Goal: Task Accomplishment & Management: Use online tool/utility

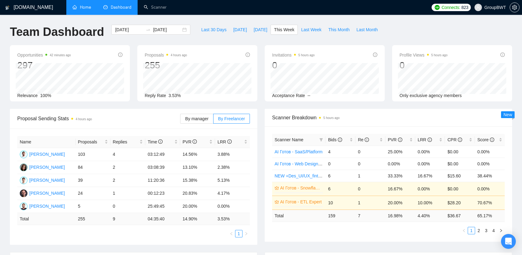
click at [88, 10] on link "Home" at bounding box center [82, 7] width 19 height 5
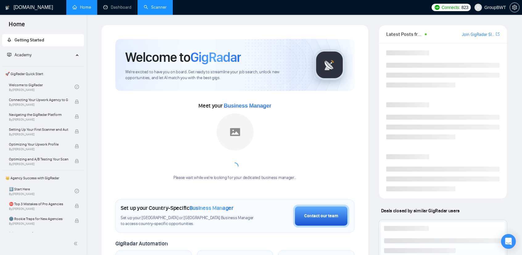
click at [164, 7] on link "Scanner" at bounding box center [155, 7] width 23 height 5
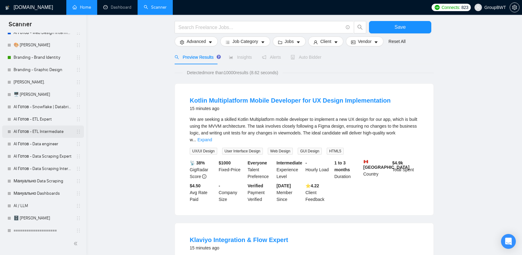
scroll to position [154, 0]
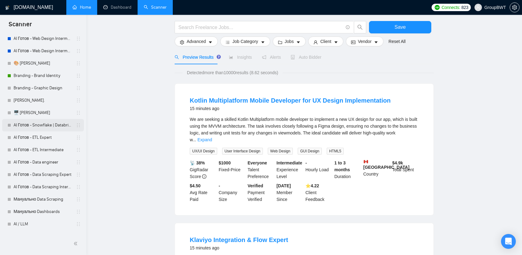
drag, startPoint x: 44, startPoint y: 124, endPoint x: 52, endPoint y: 130, distance: 10.1
click at [44, 124] on link "AI Готов - Snowflake | Databricks" at bounding box center [43, 125] width 59 height 12
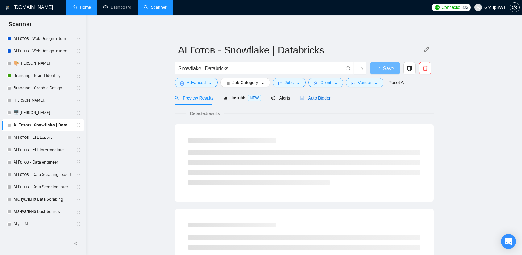
click at [324, 97] on span "Auto Bidder" at bounding box center [315, 97] width 31 height 5
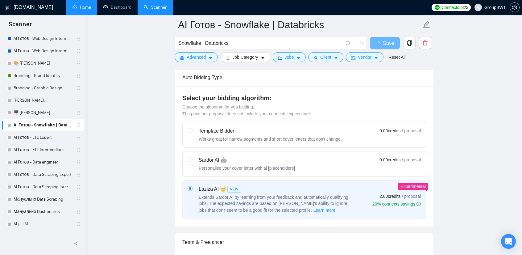
scroll to position [31, 0]
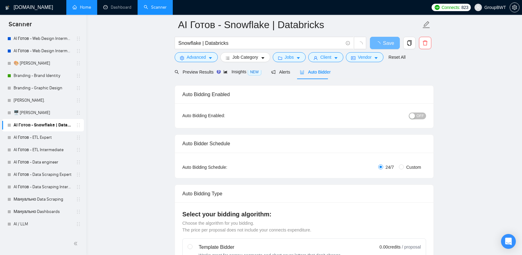
click at [420, 118] on span "OFF" at bounding box center [420, 115] width 7 height 7
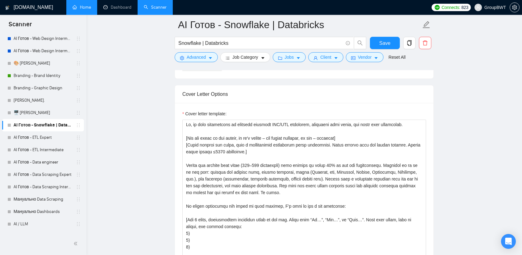
scroll to position [772, 0]
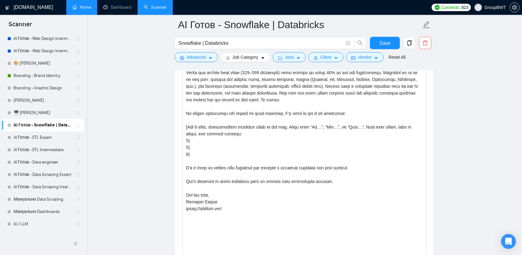
drag, startPoint x: 426, startPoint y: 161, endPoint x: 398, endPoint y: 269, distance: 112.0
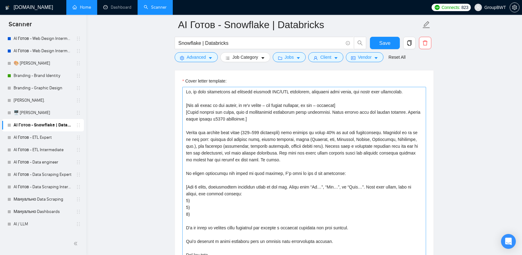
scroll to position [710, 0]
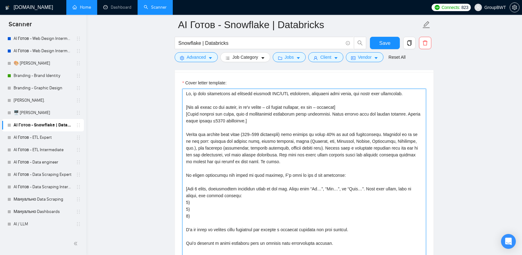
click at [286, 160] on textarea "Cover letter template:" at bounding box center [304, 212] width 244 height 247
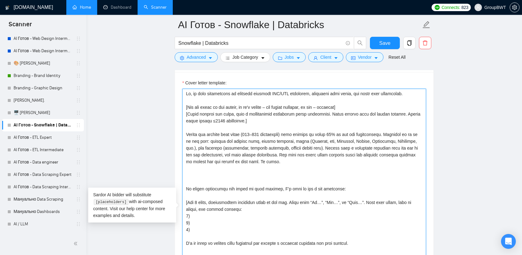
paste textarea "My team has extensive experience with Python/FastAPI and Node.js, SOAP/XML API …"
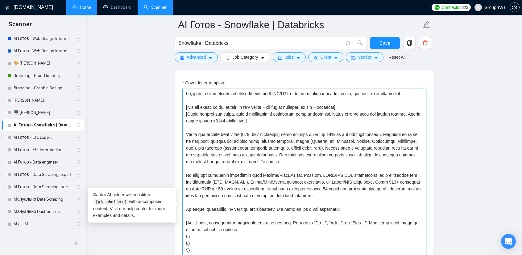
drag, startPoint x: 386, startPoint y: 179, endPoint x: 253, endPoint y: 171, distance: 133.3
click at [253, 171] on textarea "Cover letter template:" at bounding box center [304, 212] width 244 height 247
click at [248, 172] on textarea "Cover letter template:" at bounding box center [304, 212] width 244 height 247
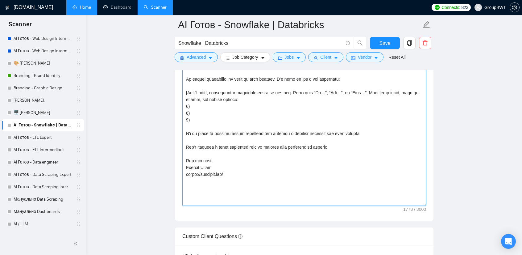
scroll to position [864, 0]
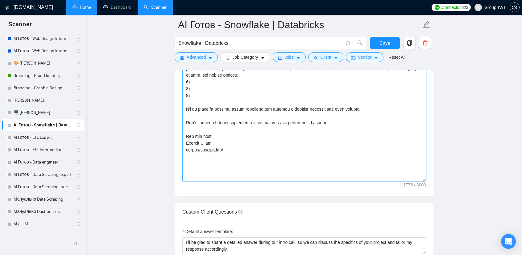
drag, startPoint x: 186, startPoint y: 89, endPoint x: 328, endPoint y: 173, distance: 164.8
click at [328, 173] on textarea "Cover letter template:" at bounding box center [304, 57] width 244 height 247
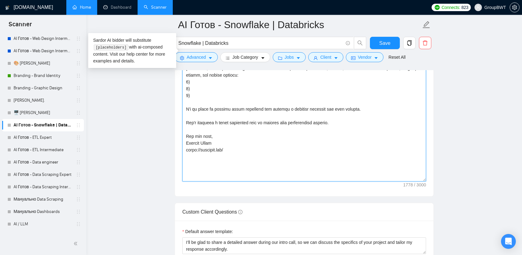
click at [278, 128] on textarea "Cover letter template:" at bounding box center [304, 57] width 244 height 247
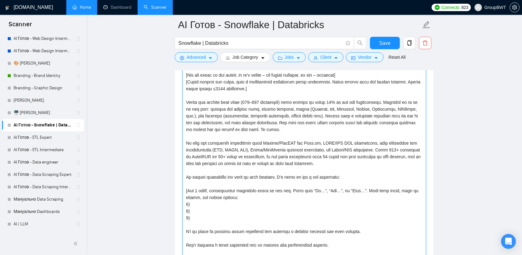
scroll to position [741, 0]
click at [353, 161] on textarea "Cover letter template:" at bounding box center [304, 181] width 244 height 247
drag, startPoint x: 356, startPoint y: 163, endPoint x: 178, endPoint y: 141, distance: 178.9
click at [178, 141] on div "Cover letter template:" at bounding box center [304, 180] width 259 height 278
paste textarea "[insert technologies and tasks explicitly mentioned in the job description], an…"
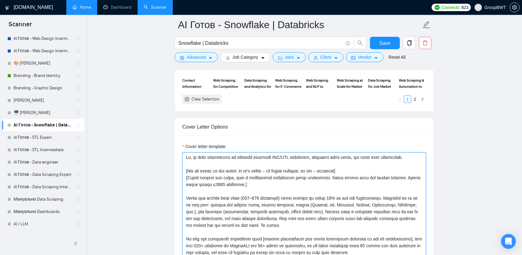
scroll to position [648, 0]
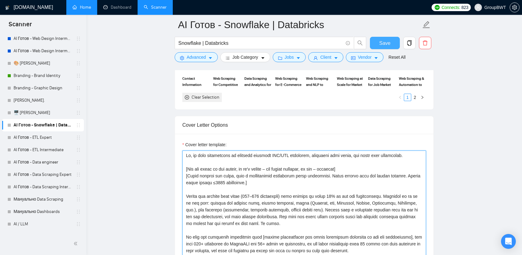
type textarea "Lo, ip dolo sitametcons ad elitsedd eiusmodt INC/UTL etdolorem, aliquaeni admi …"
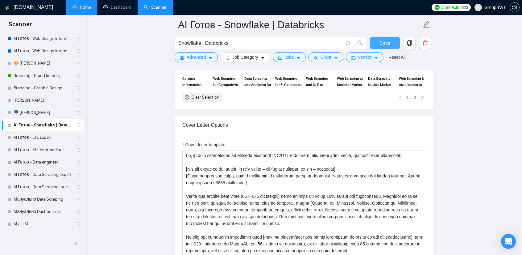
drag, startPoint x: 385, startPoint y: 44, endPoint x: 385, endPoint y: 61, distance: 16.4
click at [386, 44] on span "Save" at bounding box center [384, 43] width 11 height 8
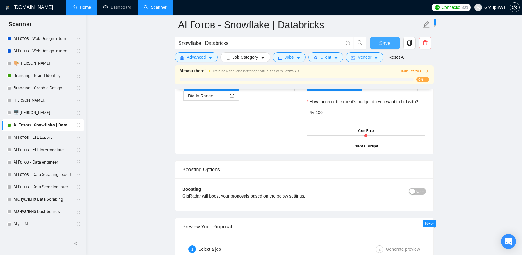
scroll to position [1111, 0]
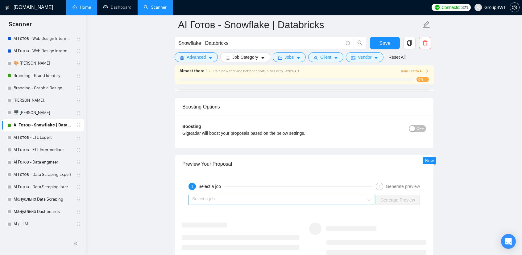
click at [298, 195] on input "search" at bounding box center [279, 199] width 174 height 9
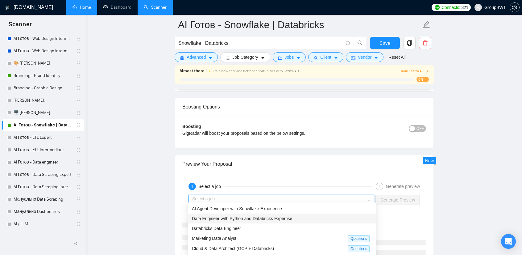
click at [232, 218] on span "Data Engineer with Python and Databricks Expertise" at bounding box center [242, 218] width 100 height 5
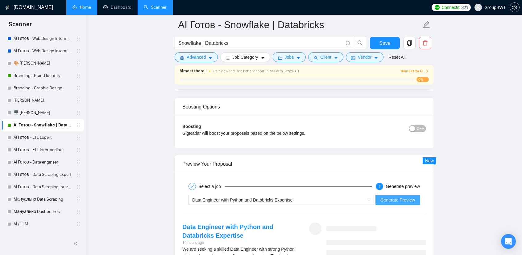
click at [407, 196] on span "Generate Preview" at bounding box center [398, 199] width 35 height 7
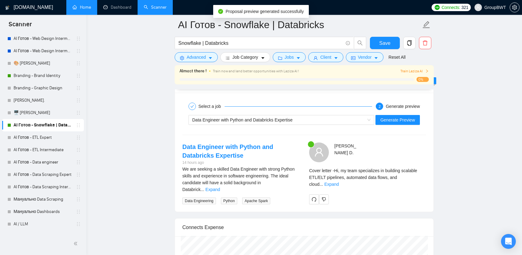
scroll to position [1204, 0]
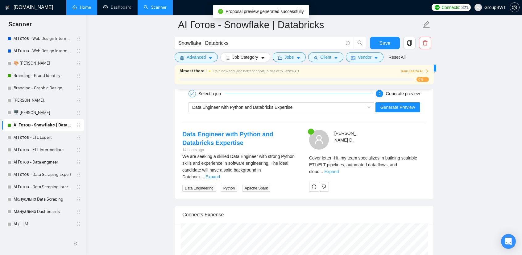
click at [339, 169] on link "Expand" at bounding box center [331, 171] width 15 height 5
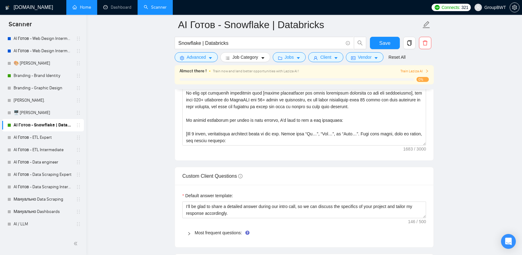
scroll to position [802, 0]
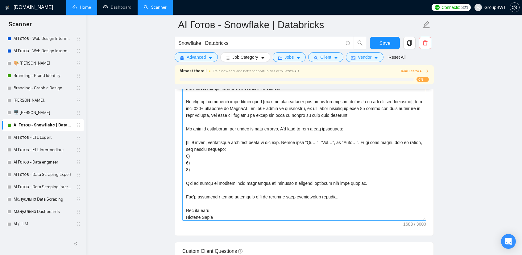
drag, startPoint x: 424, startPoint y: 150, endPoint x: 391, endPoint y: 219, distance: 76.1
click at [401, 219] on textarea "Cover letter template:" at bounding box center [304, 117] width 244 height 205
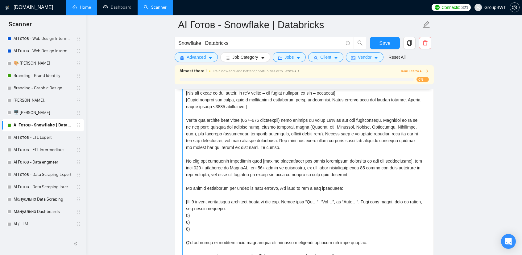
scroll to position [741, 0]
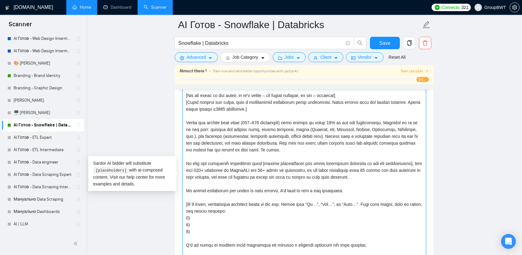
drag, startPoint x: 363, startPoint y: 174, endPoint x: 180, endPoint y: 162, distance: 183.1
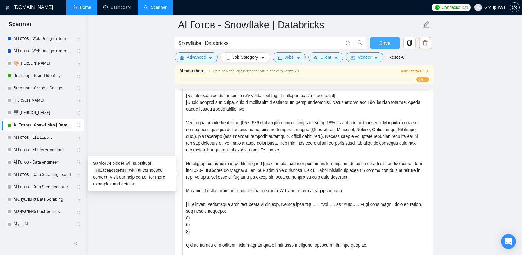
click at [393, 41] on button "Save" at bounding box center [385, 43] width 30 height 12
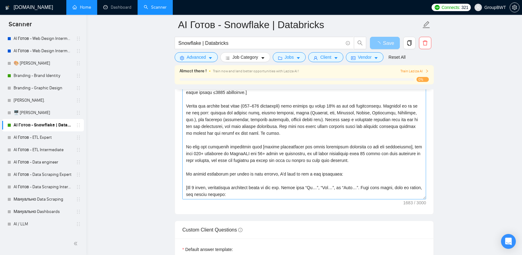
scroll to position [679, 0]
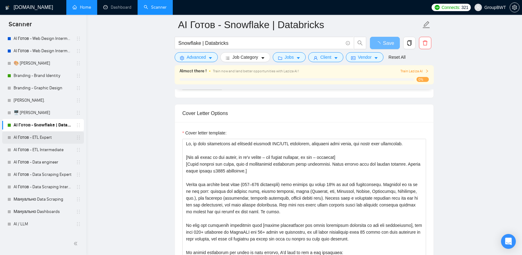
drag, startPoint x: 43, startPoint y: 141, endPoint x: 59, endPoint y: 141, distance: 16.7
click at [43, 141] on link "AI Готов - ETL Expert" at bounding box center [43, 137] width 59 height 12
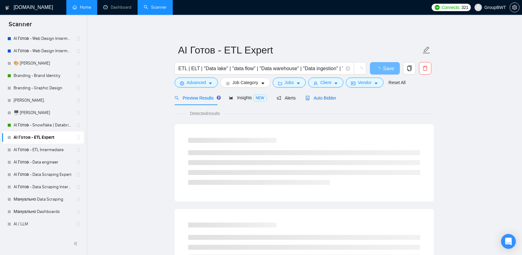
click at [322, 97] on span "Auto Bidder" at bounding box center [321, 97] width 31 height 5
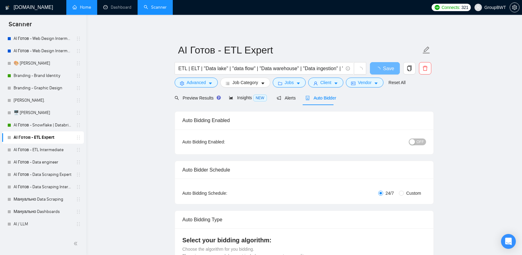
click at [413, 139] on div "button" at bounding box center [413, 142] width 6 height 6
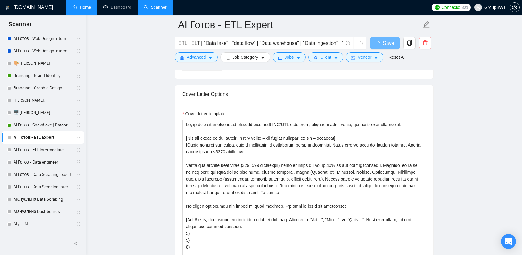
scroll to position [679, 0]
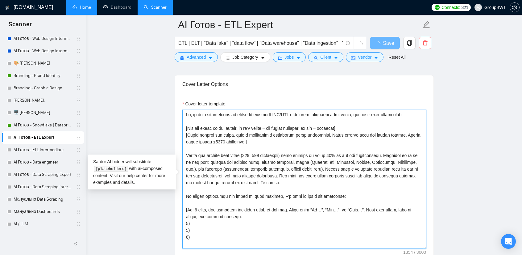
click at [282, 177] on textarea "Cover letter template:" at bounding box center [304, 179] width 244 height 139
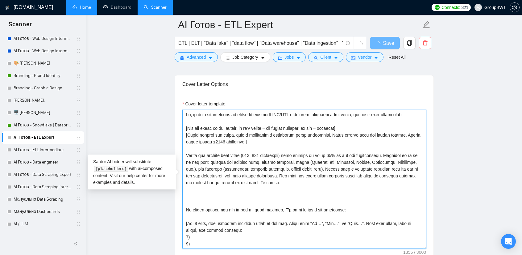
paste textarea "My team has extensive experience with [insert technologies and tasks explicitly…"
type textarea "Lo, ip dolo sitametcons ad elitsedd eiusmodt INC/UTL etdolorem, aliquaeni admi …"
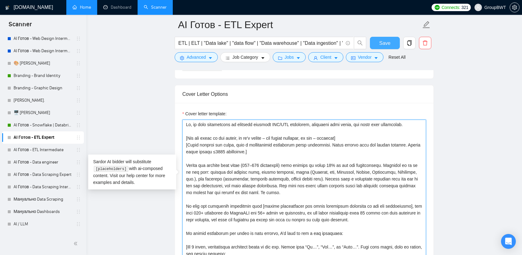
type textarea "Lo, ip dolo sitametcons ad elitsedd eiusmodt INC/UTL etdolorem, aliquaeni admi …"
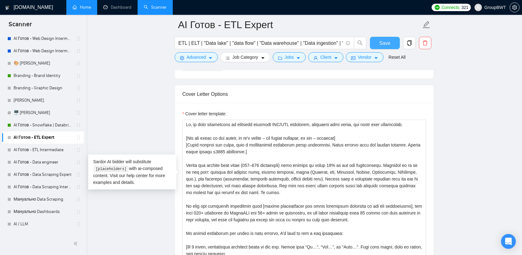
click at [384, 42] on span "Save" at bounding box center [384, 43] width 11 height 8
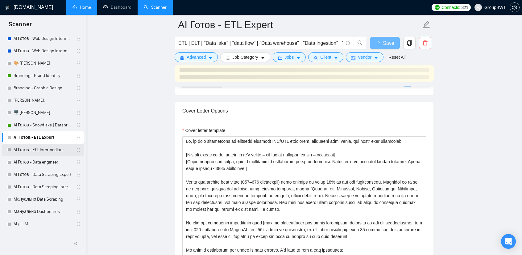
click at [46, 147] on link "AI Готов - ETL Intermediate" at bounding box center [43, 150] width 59 height 12
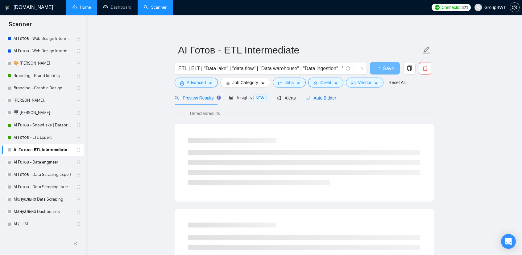
click at [323, 100] on span "Auto Bidder" at bounding box center [321, 97] width 31 height 5
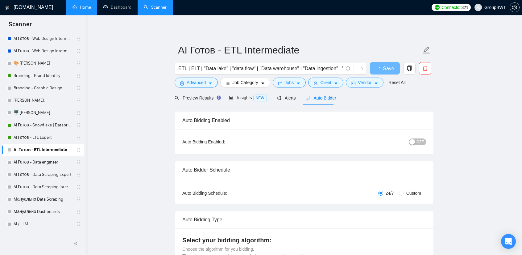
click at [418, 141] on span "OFF" at bounding box center [420, 141] width 7 height 7
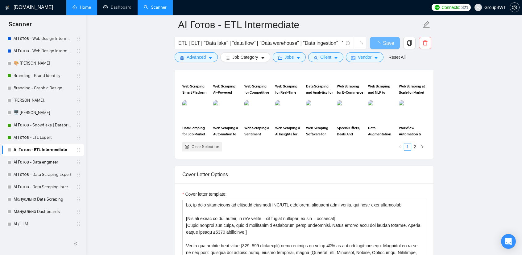
scroll to position [679, 0]
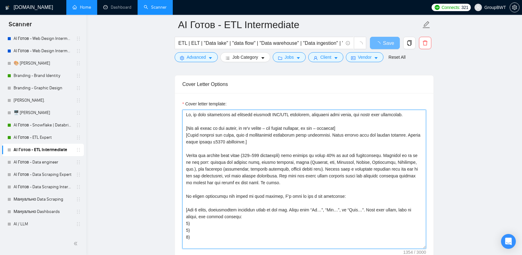
click at [278, 180] on textarea "Cover letter template:" at bounding box center [304, 179] width 244 height 139
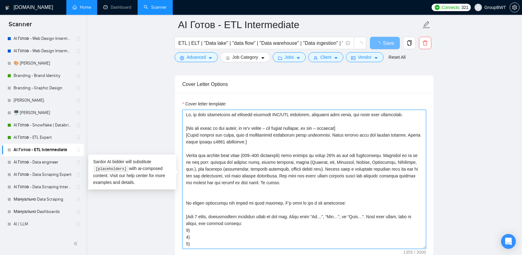
type textarea "Lo, ip dolo sitametcons ad elitsedd eiusmodt INC/UTL etdolorem, aliquaeni admi …"
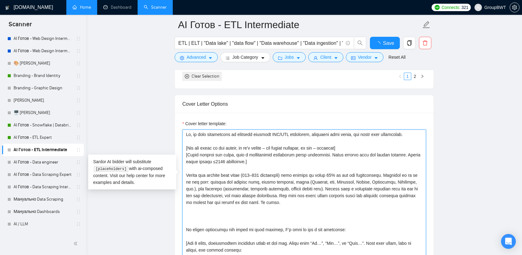
paste textarea "My team has extensive experience with [insert technologies and tasks explicitly…"
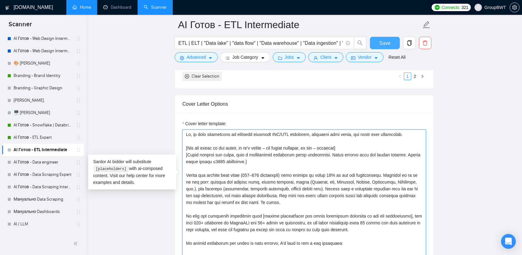
type textarea "Lo, ip dolo sitametcons ad elitsedd eiusmodt INC/UTL etdolorem, aliquaeni admi …"
click at [393, 42] on button "Save" at bounding box center [385, 43] width 30 height 12
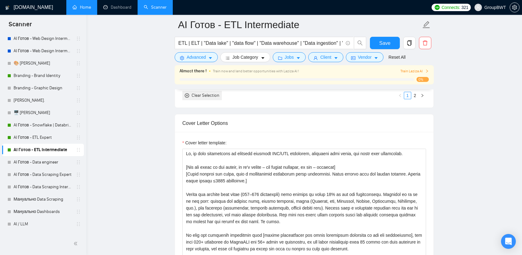
drag, startPoint x: 38, startPoint y: 163, endPoint x: 85, endPoint y: 171, distance: 47.0
click at [38, 163] on link "AI Готов - Data engineer" at bounding box center [43, 162] width 59 height 12
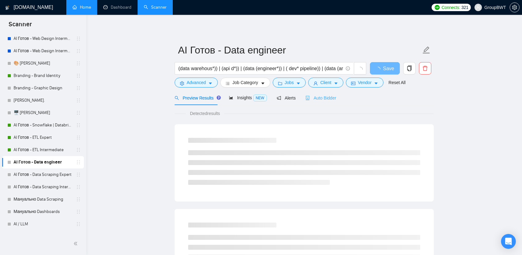
click at [324, 102] on div "Auto Bidder" at bounding box center [321, 97] width 31 height 15
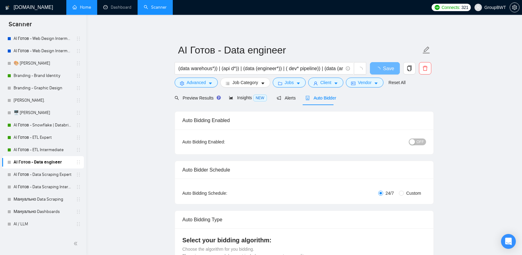
click at [420, 144] on span "OFF" at bounding box center [420, 141] width 7 height 7
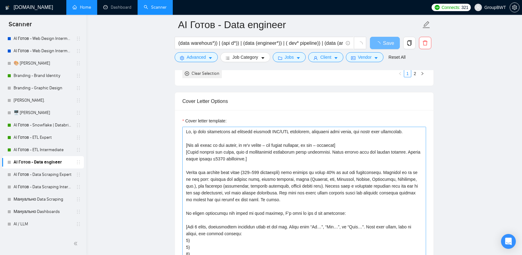
scroll to position [741, 0]
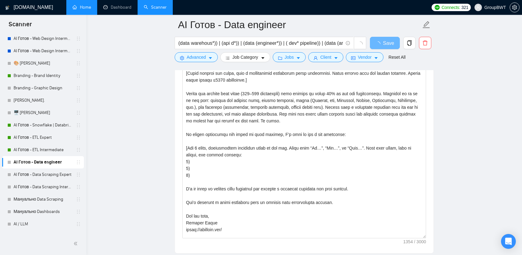
drag, startPoint x: 424, startPoint y: 180, endPoint x: 404, endPoint y: 268, distance: 90.2
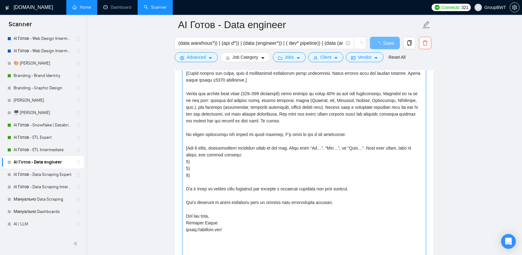
click at [296, 118] on textarea "Cover letter template:" at bounding box center [304, 161] width 244 height 227
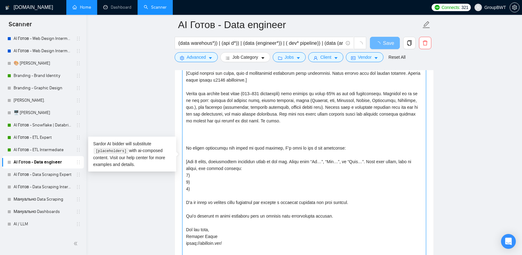
paste textarea "My team has extensive experience with [insert technologies and tasks explicitly…"
type textarea "Lo, ip dolo sitametcons ad elitsedd eiusmodt INC/UTL etdolorem, aliquaeni admi …"
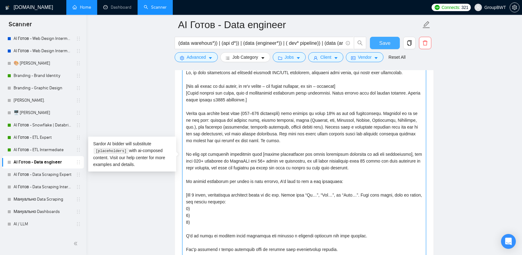
type textarea "Lo, ip dolo sitametcons ad elitsedd eiusmodt INC/UTL etdolorem, aliquaeni admi …"
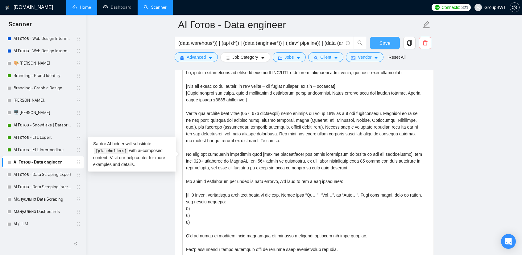
click at [385, 41] on span "Save" at bounding box center [384, 43] width 11 height 8
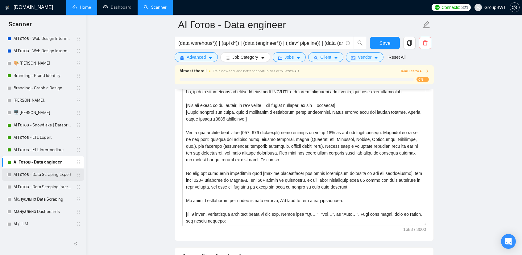
click at [27, 173] on link "AI Готов - Data Scraping Expert" at bounding box center [43, 174] width 59 height 12
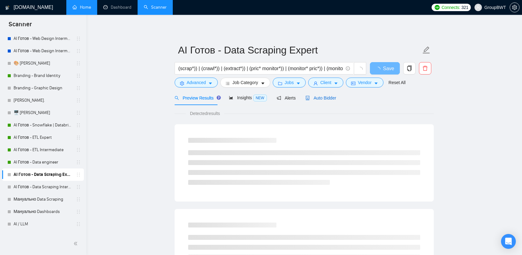
click at [322, 99] on span "Auto Bidder" at bounding box center [321, 97] width 31 height 5
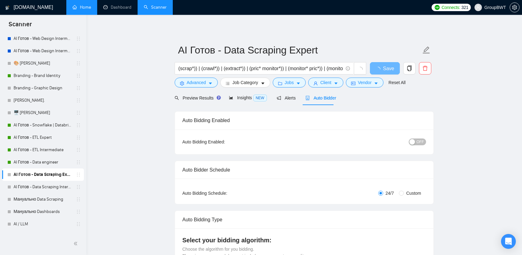
click at [413, 139] on div "button" at bounding box center [413, 142] width 6 height 6
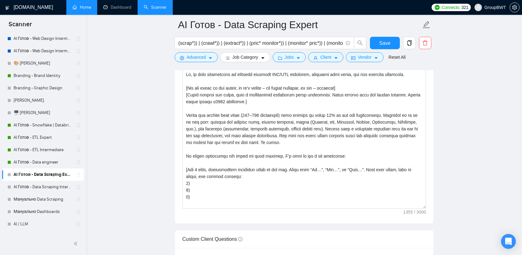
scroll to position [741, 0]
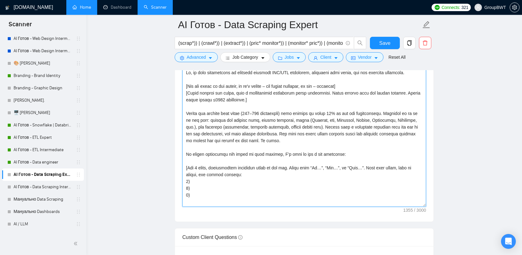
click at [291, 136] on textarea "Cover letter template:" at bounding box center [304, 137] width 244 height 139
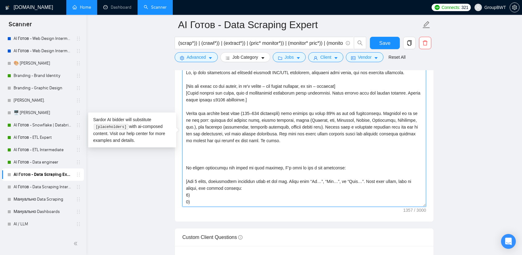
paste textarea "My team has extensive experience with [insert technologies and tasks explicitly…"
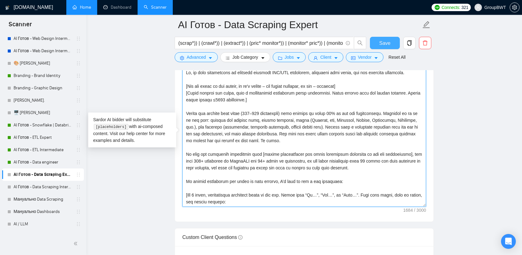
type textarea "Lo, ip dolo sitametcons ad elitsedd eiusmodt INC/UTL etdolorem, aliquaeni admi …"
click at [378, 44] on button "Save" at bounding box center [385, 43] width 30 height 12
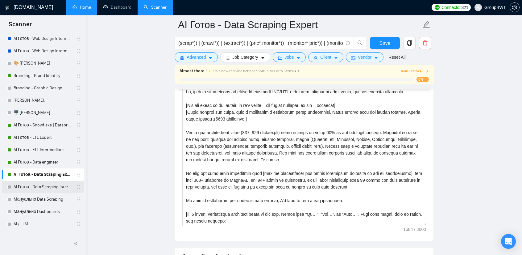
click at [38, 185] on link "AI Готов - Data Scraping Intermediate" at bounding box center [43, 187] width 59 height 12
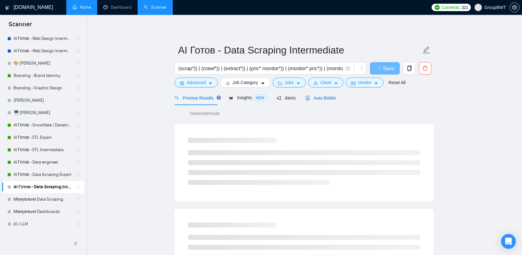
click at [317, 98] on span "Auto Bidder" at bounding box center [321, 97] width 31 height 5
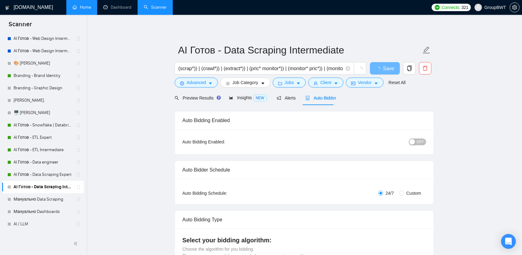
click at [419, 141] on span "OFF" at bounding box center [420, 141] width 7 height 7
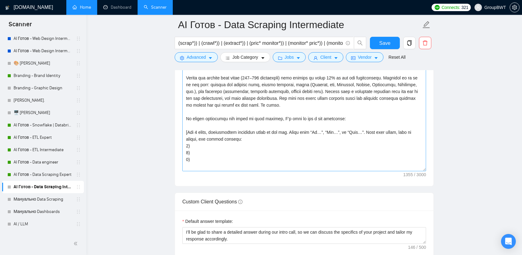
scroll to position [772, 0]
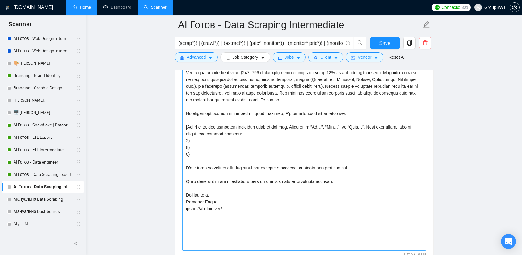
drag, startPoint x: 423, startPoint y: 161, endPoint x: 370, endPoint y: 227, distance: 84.9
click at [411, 249] on textarea "Cover letter template:" at bounding box center [304, 138] width 244 height 223
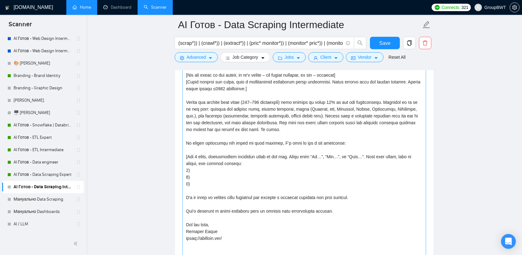
scroll to position [741, 0]
click at [278, 128] on textarea "Cover letter template:" at bounding box center [304, 171] width 244 height 227
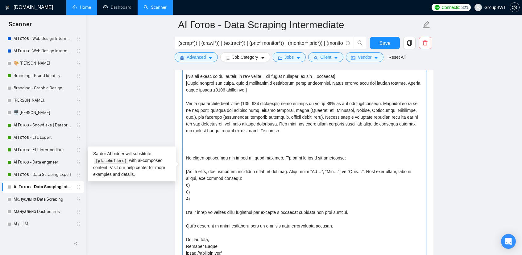
paste textarea "My team has extensive experience with [insert technologies and tasks explicitly…"
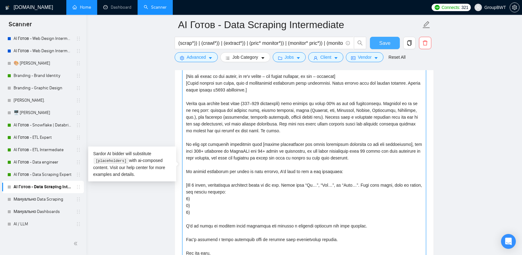
type textarea "Lo, ip dolo sitametcons ad elitsedd eiusmodt INC/UTL etdolorem, aliquaeni admi …"
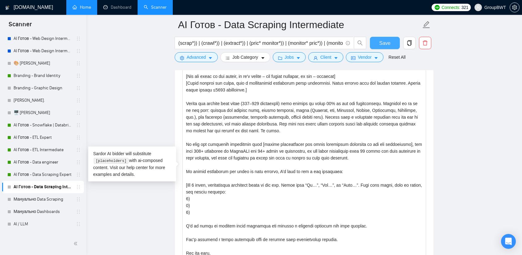
click at [380, 41] on span "Save" at bounding box center [384, 43] width 11 height 8
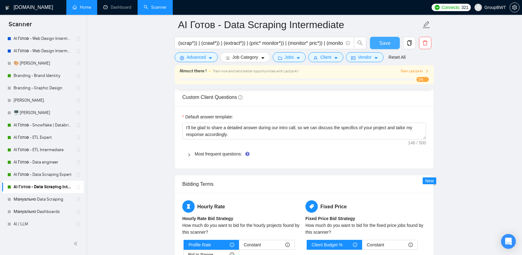
scroll to position [895, 0]
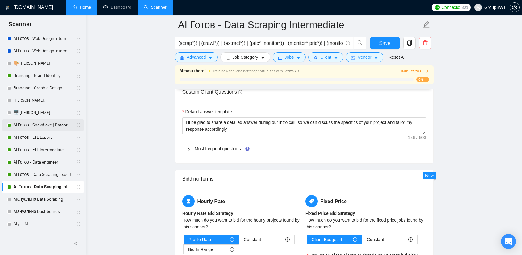
click at [44, 125] on link "AI Готов - Snowflake | Databricks" at bounding box center [43, 125] width 59 height 12
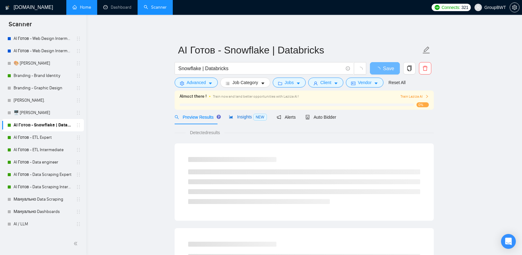
click at [243, 119] on span "Insights NEW" at bounding box center [248, 116] width 38 height 5
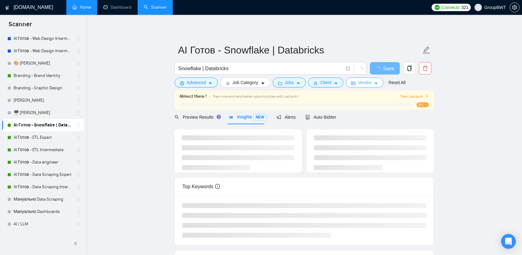
click at [348, 80] on button "Vendor" at bounding box center [365, 82] width 38 height 10
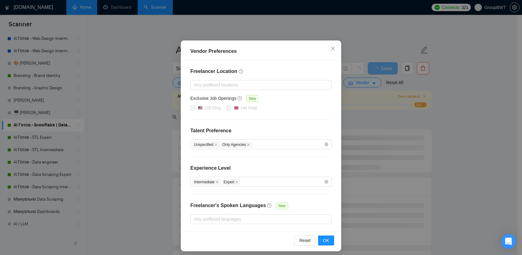
scroll to position [30, 0]
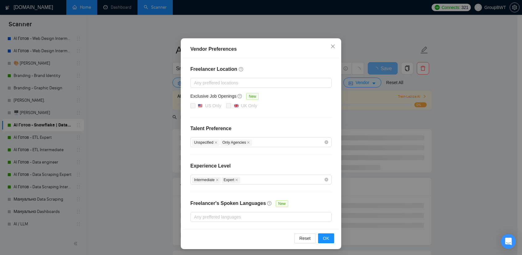
click at [447, 108] on div "Vendor Preferences Freelancer Location Any preffered locations Exclusive Job Op…" at bounding box center [261, 127] width 522 height 255
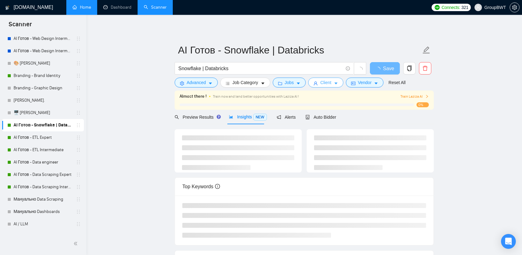
click at [321, 85] on span "Client" at bounding box center [325, 82] width 11 height 7
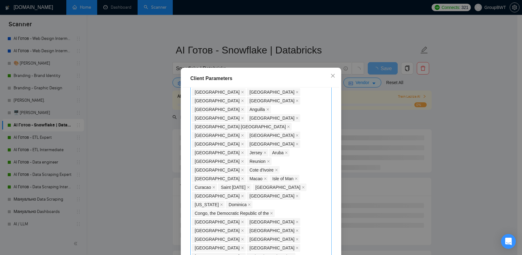
scroll to position [463, 0]
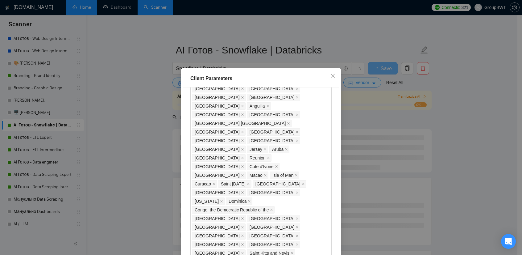
click at [158, 114] on div "Client Parameters Client Location Include Client Countries Select Exclude Clien…" at bounding box center [261, 127] width 522 height 255
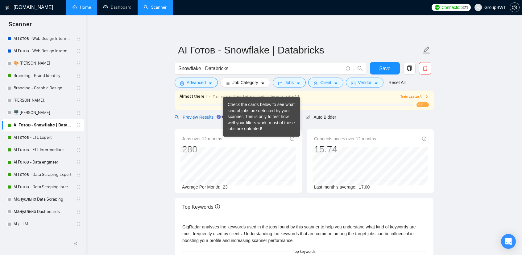
click at [195, 119] on span "Preview Results" at bounding box center [197, 117] width 44 height 5
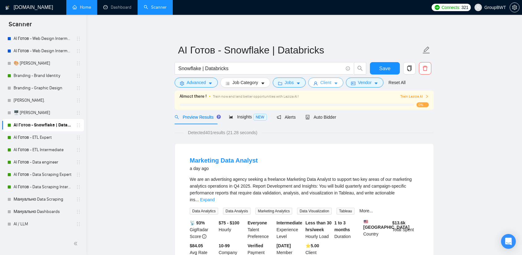
click at [327, 85] on span "Client" at bounding box center [325, 82] width 11 height 7
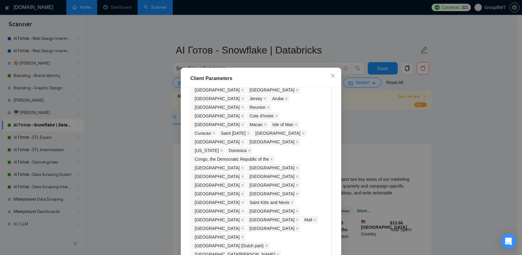
scroll to position [463, 0]
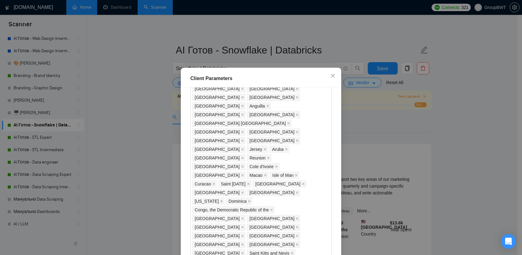
checkbox input "false"
click at [122, 140] on div "Client Parameters Client Location Include Client Countries Select Exclude Clien…" at bounding box center [261, 127] width 522 height 255
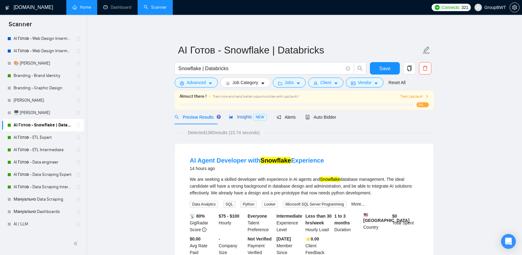
click at [240, 118] on span "Insights NEW" at bounding box center [248, 116] width 38 height 5
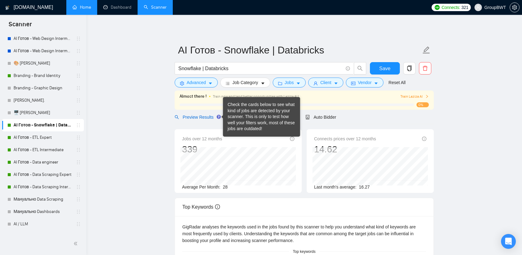
click at [209, 115] on span "Preview Results" at bounding box center [197, 117] width 44 height 5
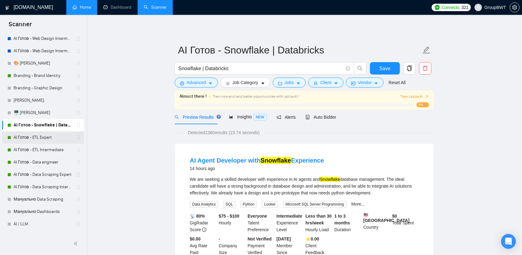
click at [43, 135] on link "AI Готов - ETL Expert" at bounding box center [43, 137] width 59 height 12
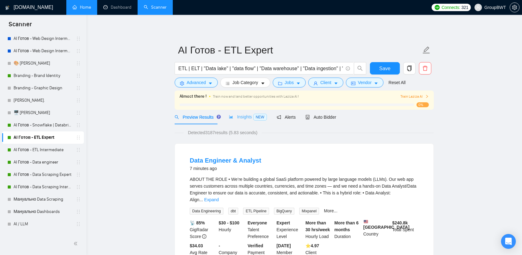
click at [240, 112] on div "Insights NEW" at bounding box center [248, 117] width 38 height 15
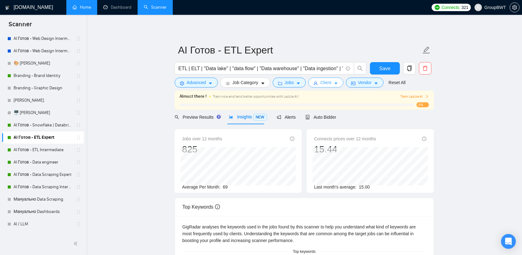
click at [335, 83] on icon "caret-down" at bounding box center [336, 83] width 4 height 4
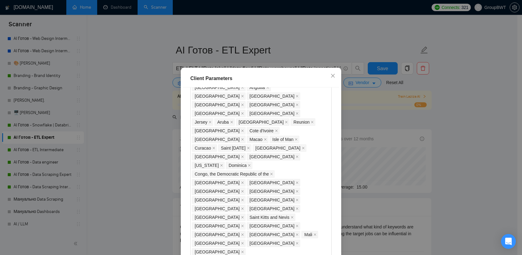
scroll to position [401, 0]
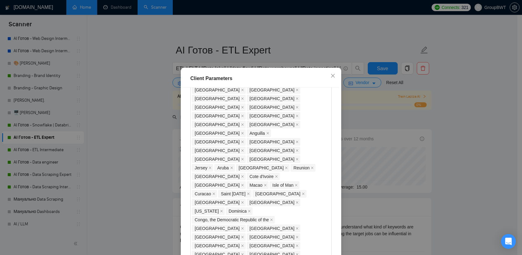
click at [463, 108] on div "Client Parameters Client Location Include Client Countries Select Exclude Clien…" at bounding box center [261, 127] width 522 height 255
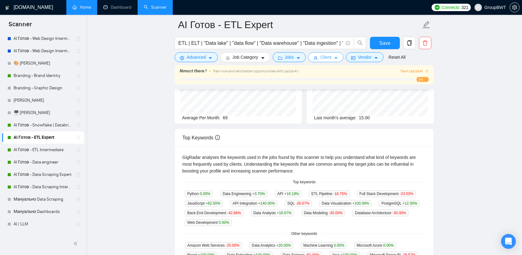
scroll to position [0, 0]
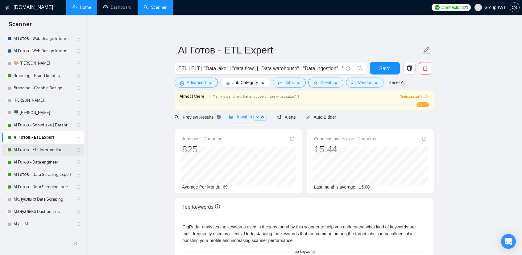
click at [47, 147] on link "AI Готов - ETL Intermediate" at bounding box center [43, 150] width 59 height 12
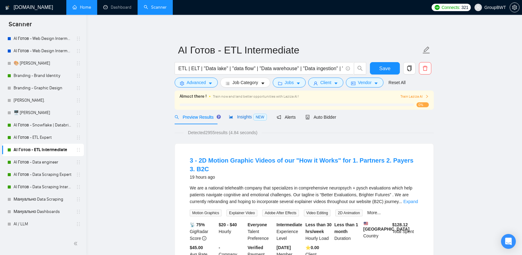
click at [247, 114] on span "Insights NEW" at bounding box center [248, 116] width 38 height 5
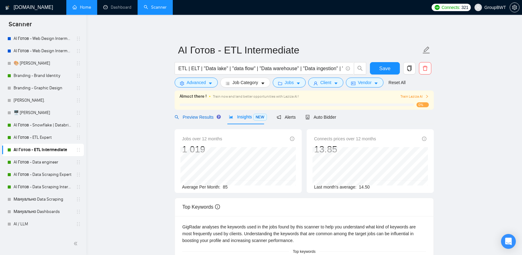
click at [202, 117] on span "Preview Results" at bounding box center [197, 117] width 44 height 5
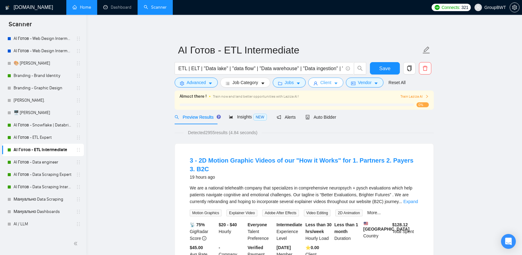
click at [331, 84] on button "Client" at bounding box center [325, 82] width 35 height 10
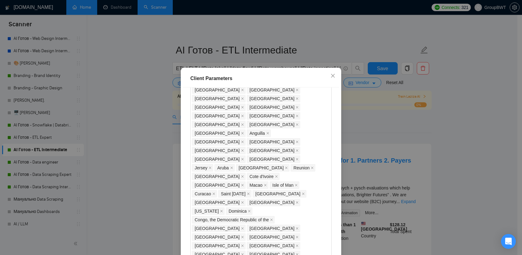
click at [129, 146] on div "Client Parameters Client Location Include Client Countries Select Exclude Clien…" at bounding box center [261, 127] width 522 height 255
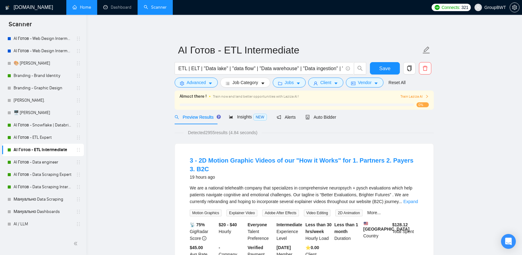
click at [410, 201] on link "Expand" at bounding box center [410, 201] width 15 height 5
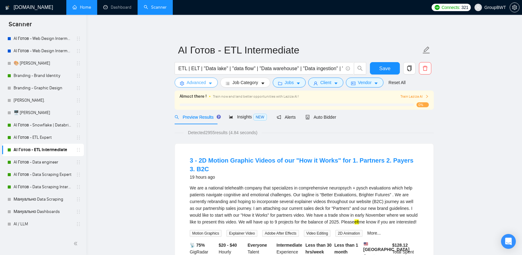
click at [196, 81] on span "Advanced" at bounding box center [196, 82] width 19 height 7
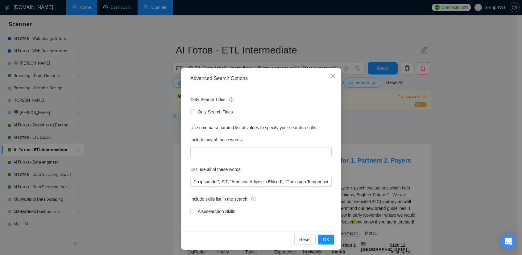
click at [195, 111] on span "Only Search Titles" at bounding box center [215, 111] width 40 height 7
click at [195, 111] on input "Only Search Titles" at bounding box center [192, 111] width 4 height 4
click at [330, 244] on button "OK" at bounding box center [326, 239] width 16 height 10
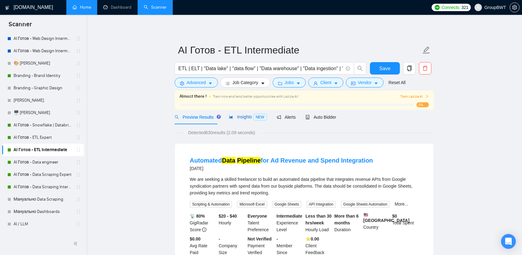
click at [239, 116] on span "Insights NEW" at bounding box center [248, 116] width 38 height 5
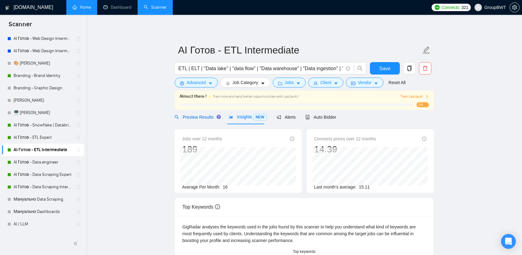
click at [195, 117] on span "Preview Results" at bounding box center [197, 117] width 44 height 5
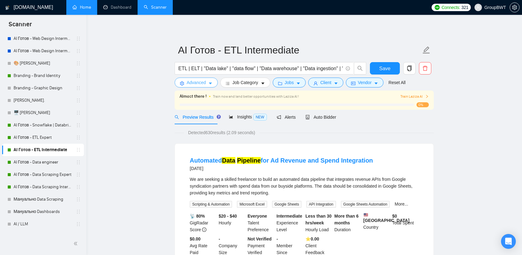
click at [203, 84] on span "Advanced" at bounding box center [196, 82] width 19 height 7
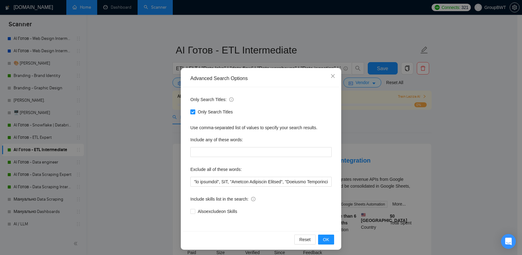
click at [192, 113] on input "Only Search Titles" at bounding box center [192, 111] width 4 height 4
checkbox input "false"
click at [320, 237] on button "OK" at bounding box center [326, 239] width 16 height 10
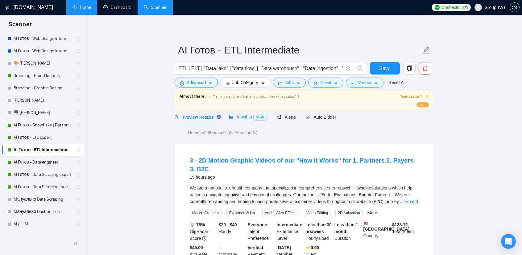
click at [238, 118] on span "Insights NEW" at bounding box center [248, 116] width 38 height 5
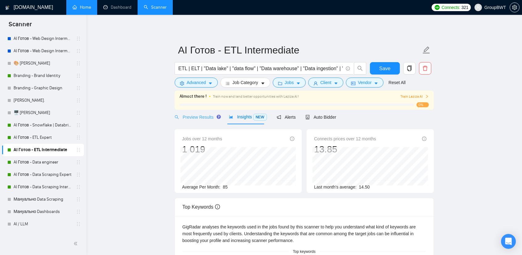
click at [195, 120] on div "Preview Results" at bounding box center [197, 117] width 44 height 15
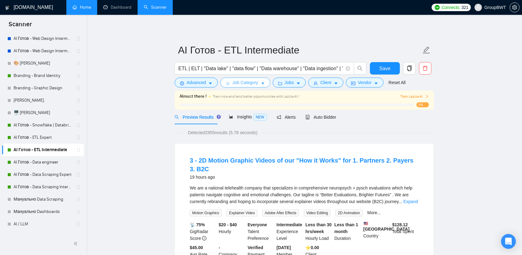
click at [254, 82] on span "Job Category" at bounding box center [245, 82] width 26 height 7
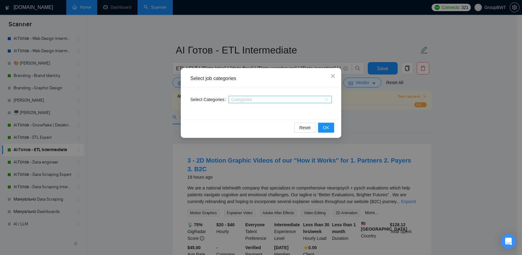
click at [249, 98] on div at bounding box center [277, 99] width 94 height 5
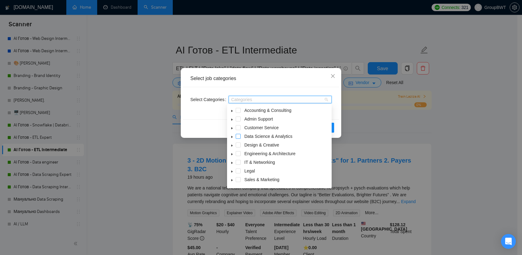
click at [238, 136] on span at bounding box center [238, 136] width 5 height 5
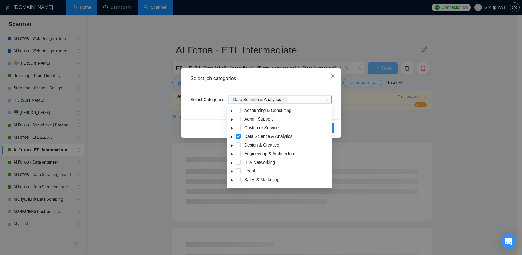
click at [233, 152] on span at bounding box center [231, 153] width 7 height 7
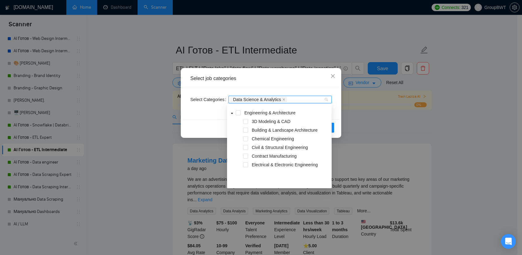
scroll to position [10, 0]
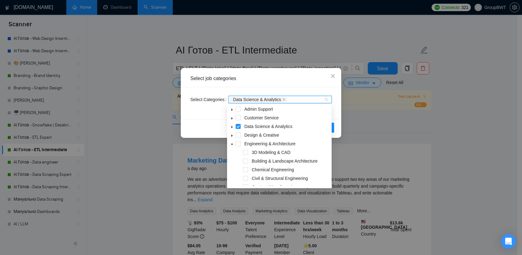
click at [231, 143] on icon "caret-down" at bounding box center [232, 144] width 3 height 3
drag, startPoint x: 98, startPoint y: 129, endPoint x: 118, endPoint y: 128, distance: 20.4
click at [98, 129] on div "Select job categories Select Categories Data Science & Analytics Reset OK" at bounding box center [261, 127] width 522 height 255
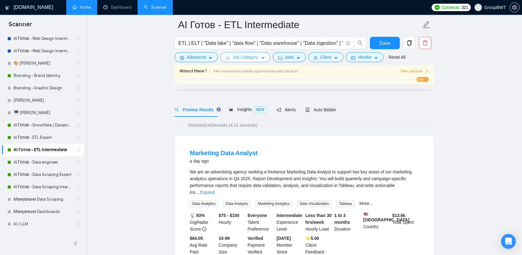
scroll to position [31, 0]
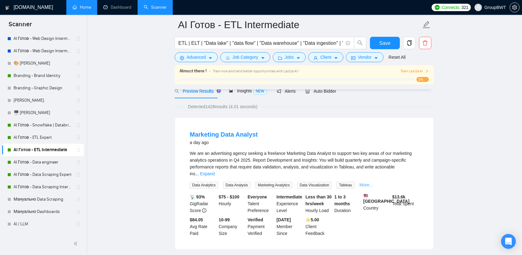
click at [366, 182] on link "More..." at bounding box center [367, 184] width 14 height 5
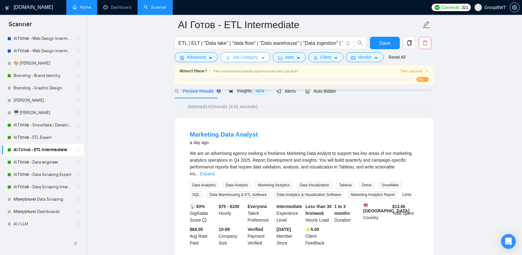
click at [242, 55] on span "Job Category" at bounding box center [245, 57] width 26 height 7
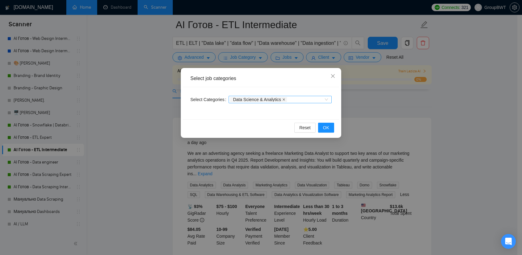
click at [282, 99] on icon "close" at bounding box center [283, 99] width 3 height 3
click at [329, 125] on span "OK" at bounding box center [326, 127] width 6 height 7
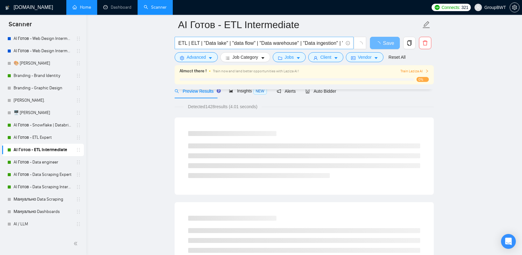
click at [186, 42] on input "ETL | ELT | "Data lake" | "data flow" | "Data warehouse" | "Data ingestion" | "…" at bounding box center [260, 43] width 165 height 8
click at [185, 41] on input "ETL | ELT | "Data lake" | "data flow" | "Data warehouse" | "Data ingestion" | "…" at bounding box center [260, 43] width 165 height 8
type input "ETL | ELT | "Data lake" | "data flow" | "Data warehouse" | "Data ingestion" | "…"
click at [198, 52] on div "ETL | ELT | "Data lake" | "data flow" | "Data warehouse" | "Data ingestion" | "…" at bounding box center [270, 44] width 194 height 15
click at [198, 55] on span "Advanced" at bounding box center [196, 57] width 19 height 7
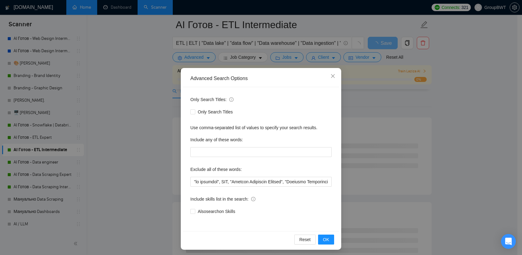
click at [138, 86] on div "Advanced Search Options Only Search Titles: Only Search Titles Use comma-separa…" at bounding box center [261, 127] width 522 height 255
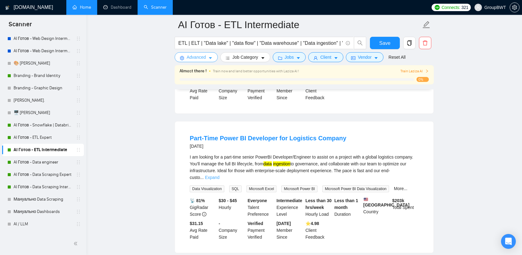
scroll to position [309, 0]
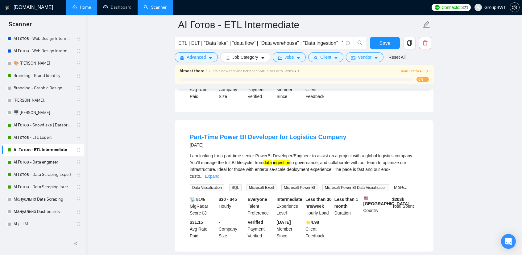
click at [219, 173] on link "Expand" at bounding box center [212, 175] width 15 height 5
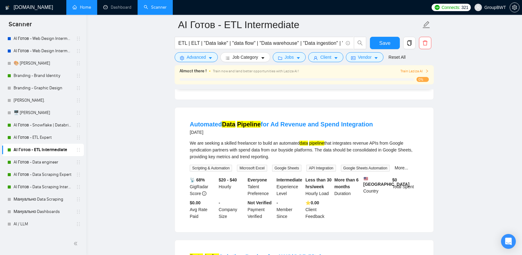
scroll to position [526, 0]
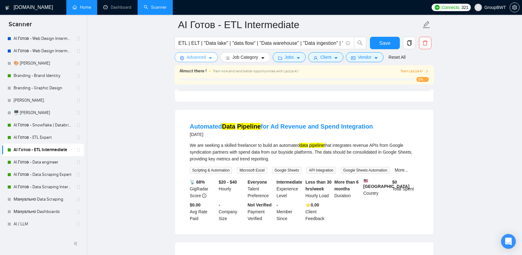
click at [196, 56] on span "Advanced" at bounding box center [196, 57] width 19 height 7
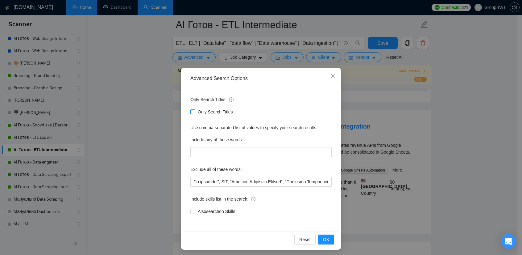
click at [190, 111] on input "Only Search Titles" at bounding box center [192, 111] width 4 height 4
click at [324, 238] on span "OK" at bounding box center [326, 239] width 6 height 7
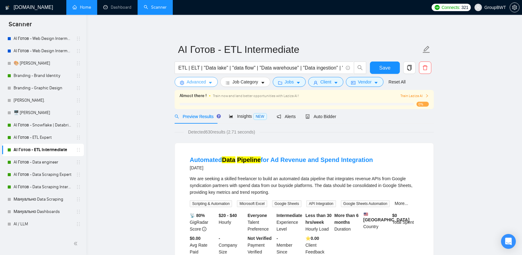
scroll to position [0, 0]
click at [208, 85] on icon "caret-down" at bounding box center [210, 83] width 4 height 4
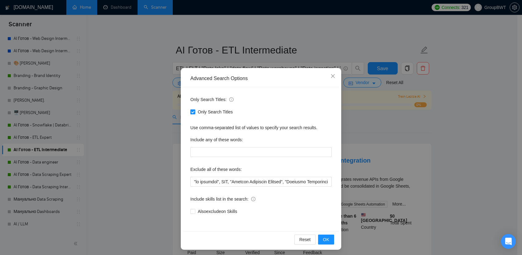
click at [192, 110] on input "Only Search Titles" at bounding box center [192, 111] width 4 height 4
checkbox input "false"
click at [143, 114] on div "Advanced Search Options Only Search Titles: Only Search Titles Use comma-separa…" at bounding box center [261, 127] width 522 height 255
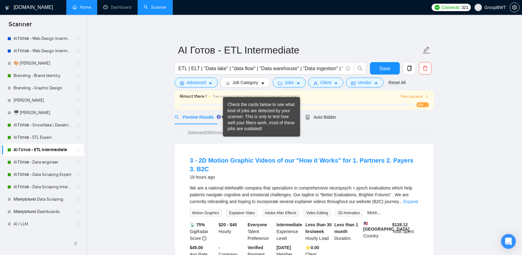
click at [237, 119] on div "Check the cards below to see what kind of jobs are detected by your scanner. Th…" at bounding box center [262, 117] width 68 height 30
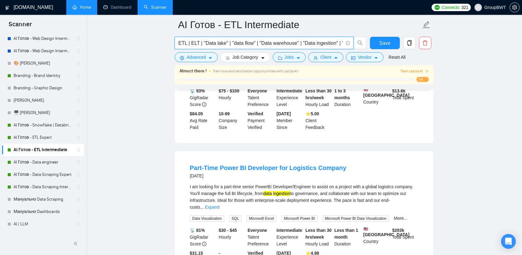
scroll to position [0, 208]
drag, startPoint x: 306, startPoint y: 43, endPoint x: 469, endPoint y: 53, distance: 163.0
click at [328, 39] on input "ETL | ELT | "Data lake" | "data flow" | "Data warehouse" | "Data ingestion" | "…" at bounding box center [260, 43] width 165 height 8
click at [341, 40] on input "ETL | ELT | "Data lake" | "data flow" | "Data warehouse" | "Data ingestion" | "…" at bounding box center [260, 43] width 165 height 8
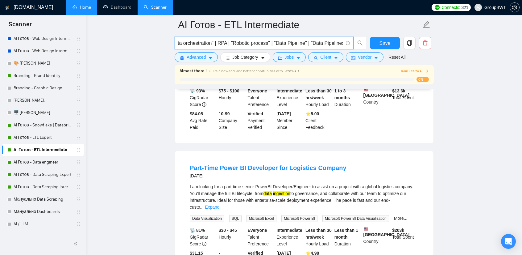
click at [301, 40] on input "ETL | ELT | "Data lake" | "data flow" | "Data warehouse" | "Data ingestion" | "…" at bounding box center [260, 43] width 165 height 8
drag, startPoint x: 40, startPoint y: 164, endPoint x: 257, endPoint y: 66, distance: 238.1
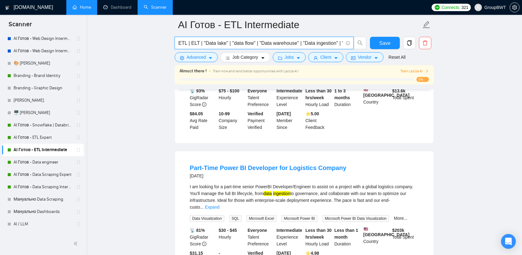
click at [40, 164] on link "AI Готов - Data engineer" at bounding box center [43, 162] width 59 height 12
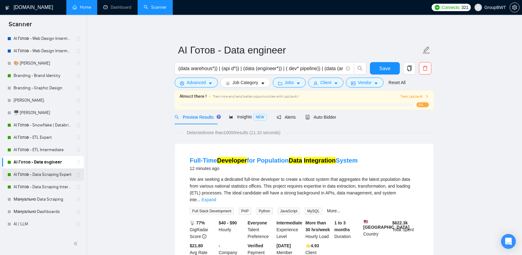
click at [51, 171] on link "AI Готов - Data Scraping Expert" at bounding box center [43, 174] width 59 height 12
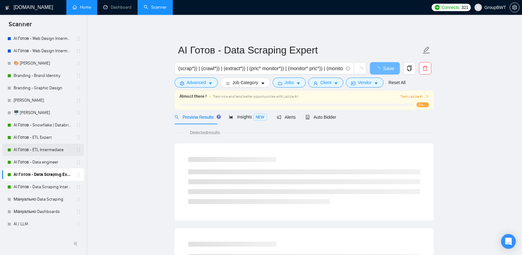
click at [50, 148] on link "AI Готов - ETL Intermediate" at bounding box center [43, 150] width 59 height 12
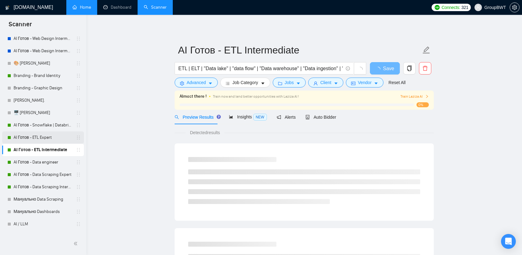
click at [42, 137] on link "AI Готов - ETL Expert" at bounding box center [43, 137] width 59 height 12
click at [44, 152] on link "AI Готов - ETL Intermediate" at bounding box center [43, 150] width 59 height 12
click at [188, 66] on input "ETL | ELT | "Data lake" | "data flow" | "Data warehouse" | "Data ingestion" | "…" at bounding box center [260, 69] width 165 height 8
click at [185, 68] on input "ETL | ELT | "Data lake" | "data flow" | "Data warehouse" | "Data ingestion" | "…" at bounding box center [260, 69] width 165 height 8
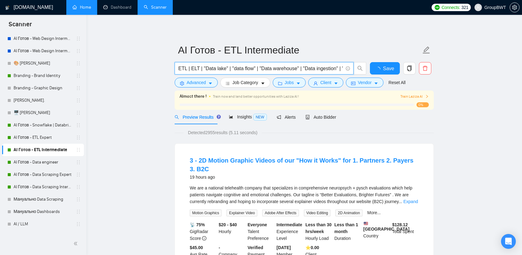
click at [188, 68] on input "ETL | ELT | "Data lake" | "data flow" | "Data warehouse" | "Data ingestion" | "…" at bounding box center [260, 69] width 165 height 8
click at [186, 67] on input "ETL | ELT | "Data lake" | "data flow" | "Data warehouse" | "Data ingestion" | "…" at bounding box center [260, 69] width 165 height 8
drag, startPoint x: 183, startPoint y: 69, endPoint x: 152, endPoint y: 69, distance: 31.2
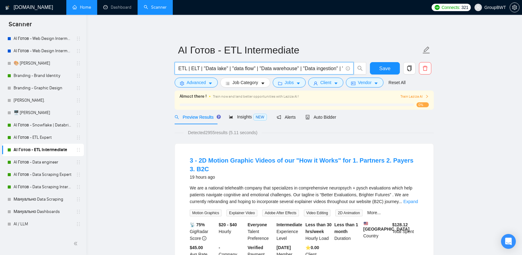
scroll to position [0, 208]
drag, startPoint x: 259, startPoint y: 65, endPoint x: 455, endPoint y: 69, distance: 195.7
click at [317, 63] on span "ETL | ELT | "Data lake" | "data flow" | "Data warehouse" | "Data ingestion" | "…" at bounding box center [264, 68] width 179 height 12
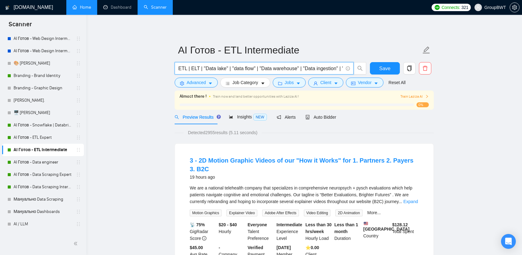
click at [312, 66] on input "ETL | ELT | "Data lake" | "data flow" | "Data warehouse" | "Data ingestion" | "…" at bounding box center [260, 69] width 165 height 8
drag, startPoint x: 317, startPoint y: 68, endPoint x: 125, endPoint y: 68, distance: 192.0
click at [209, 70] on input "ETL | ELT | "Data lake" | "data flow" | "Data warehouse" | "Data ingestion" | "…" at bounding box center [260, 69] width 165 height 8
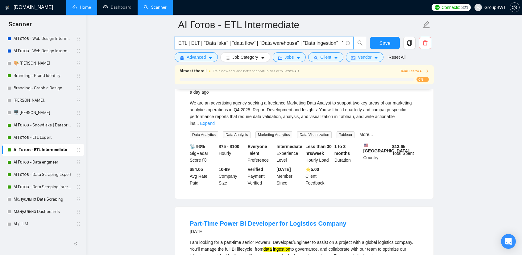
scroll to position [216, 0]
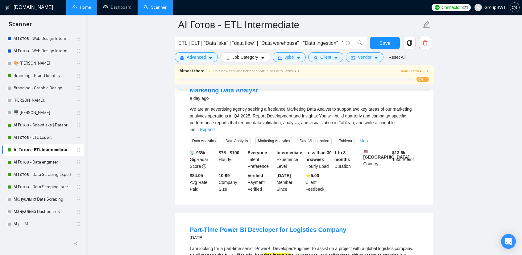
click at [365, 138] on link "More..." at bounding box center [367, 140] width 14 height 5
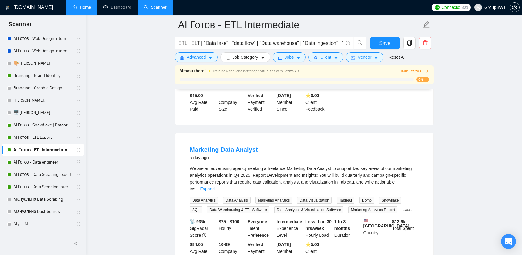
scroll to position [154, 0]
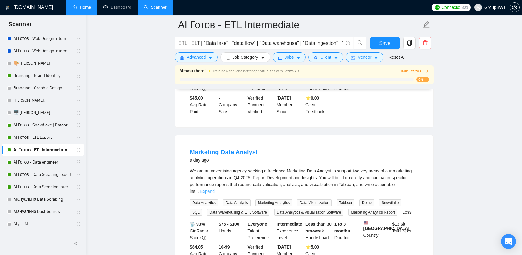
click at [215, 189] on link "Expand" at bounding box center [207, 191] width 15 height 5
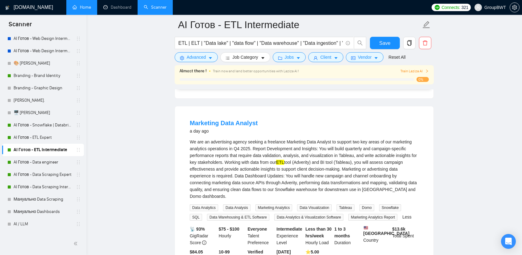
scroll to position [185, 0]
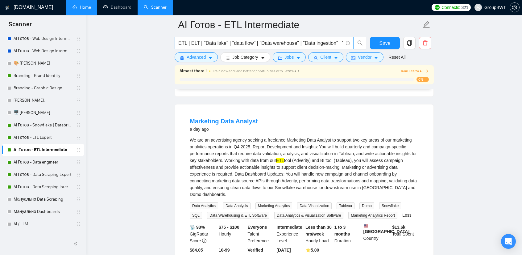
click at [185, 41] on input "ETL | ELT | "Data lake" | "data flow" | "Data warehouse" | "Data ingestion" | "…" at bounding box center [260, 43] width 165 height 8
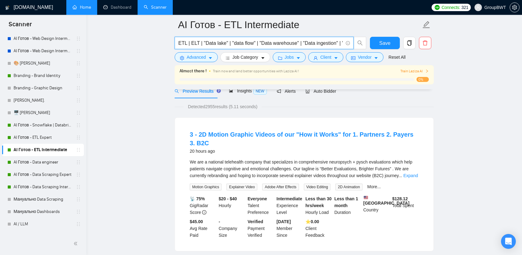
scroll to position [0, 0]
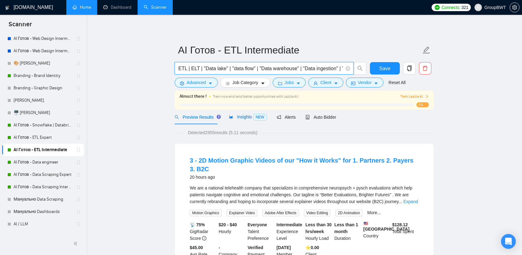
click at [242, 116] on span "Insights NEW" at bounding box center [248, 116] width 38 height 5
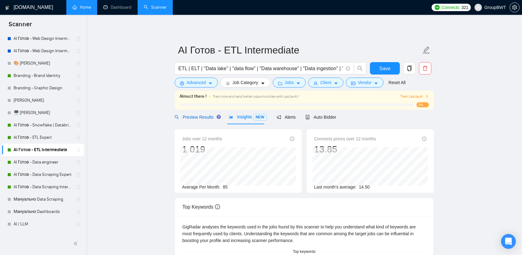
click at [203, 119] on span "Preview Results" at bounding box center [197, 117] width 44 height 5
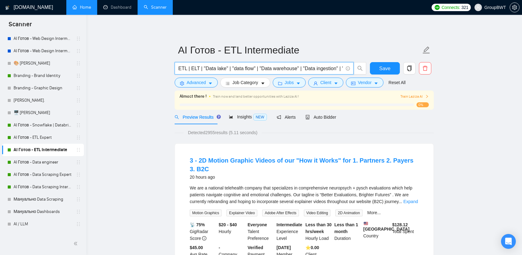
click at [187, 68] on input "ETL | ELT | "Data lake" | "data flow" | "Data warehouse" | "Data ingestion" | "…" at bounding box center [260, 69] width 165 height 8
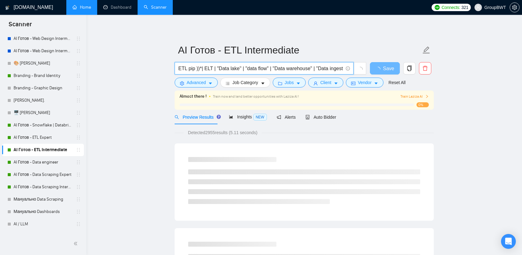
click at [194, 67] on input "ETL pip ))*| ELT | "Data lake" | "data flow" | "Data warehouse" | "Data ingesti…" at bounding box center [260, 69] width 165 height 8
click at [192, 69] on input "ETL pip ))*| ELT | "Data lake" | "data flow" | "Data warehouse" | "Data ingesti…" at bounding box center [260, 69] width 165 height 8
click at [197, 68] on input "ETL pip ))*| ELT | "Data lake" | "data flow" | "Data warehouse" | "Data ingesti…" at bounding box center [260, 69] width 165 height 8
click at [200, 67] on input "ETL pip ))*| ELT | "Data lake" | "data flow" | "Data warehouse" | "Data ingesti…" at bounding box center [260, 69] width 165 height 8
click at [193, 68] on input "ETL pip )) | ELT | "Data lake" | "data flow" | "Data warehouse" | "Data ingesti…" at bounding box center [260, 69] width 165 height 8
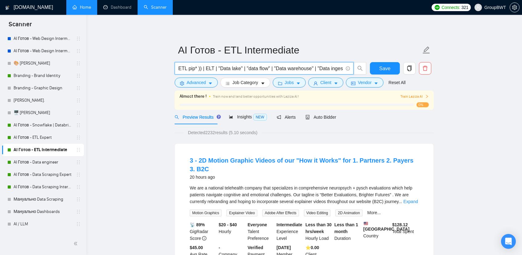
click at [178, 69] on input "ETL pip* )) | ELT | "Data lake" | "data flow" | "Data warehouse" | "Data ingest…" at bounding box center [260, 69] width 165 height 8
click at [213, 68] on input "(ETL pip* )) | ELT | "Data lake" | "data flow" | "Data warehouse" | "Data inges…" at bounding box center [260, 69] width 165 height 8
click at [206, 68] on input "(ETL pip* )) | ELT pip* | "Data lake" | "data flow" | "Data warehouse" | "Data …" at bounding box center [260, 69] width 165 height 8
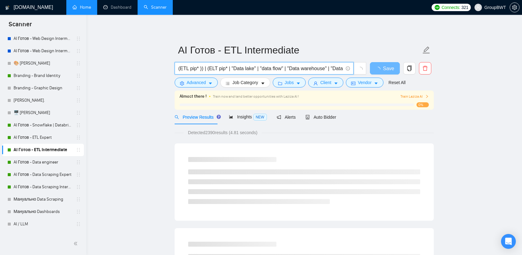
click at [224, 67] on input "(ETL pip* )) | (ELT pip* | "Data lake" | "data flow" | "Data warehouse" | "Data…" at bounding box center [260, 69] width 165 height 8
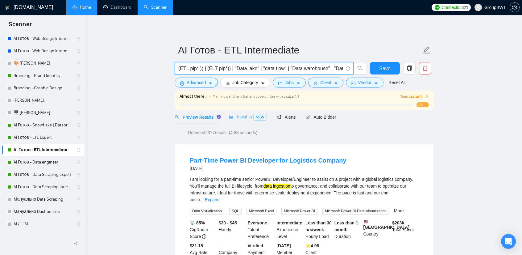
type input "(ETL pip* )) | (ELT pip*)) | "Data lake" | "data flow" | "Data warehouse" | "Da…"
click at [247, 118] on span "Insights NEW" at bounding box center [248, 116] width 38 height 5
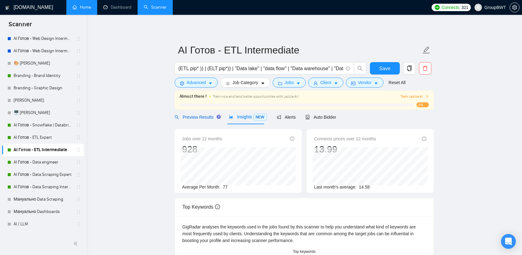
click at [201, 116] on span "Preview Results" at bounding box center [197, 117] width 44 height 5
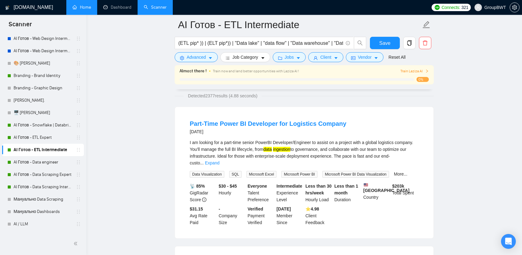
scroll to position [31, 0]
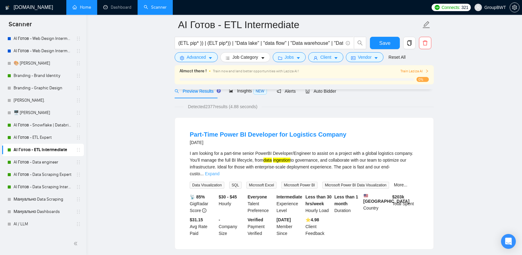
click at [219, 171] on link "Expand" at bounding box center [212, 173] width 15 height 5
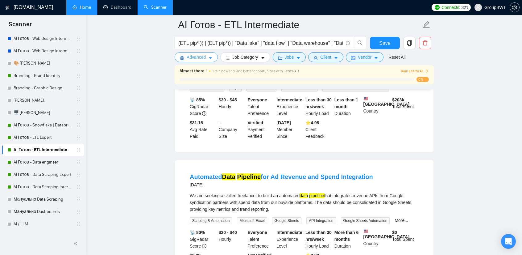
scroll to position [194, 0]
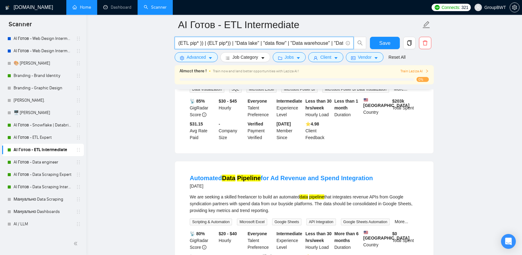
drag, startPoint x: 230, startPoint y: 42, endPoint x: 152, endPoint y: 42, distance: 77.8
click at [385, 43] on span "Save" at bounding box center [384, 43] width 11 height 8
click at [40, 162] on link "AI Готов - Data engineer" at bounding box center [43, 162] width 59 height 12
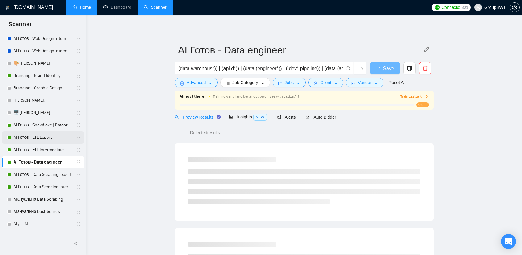
click at [46, 143] on link "AI Готов - ETL Expert" at bounding box center [43, 137] width 59 height 12
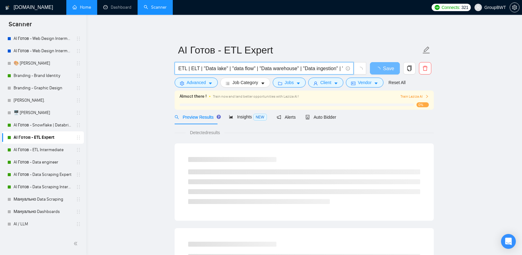
drag, startPoint x: 196, startPoint y: 65, endPoint x: 148, endPoint y: 66, distance: 48.5
paste input "(ETL pip* )) | (ELT pip*)) |"
click at [245, 119] on span "Insights NEW" at bounding box center [248, 116] width 38 height 5
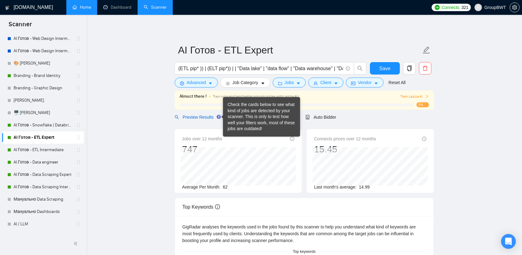
click at [205, 115] on span "Preview Results" at bounding box center [197, 117] width 44 height 5
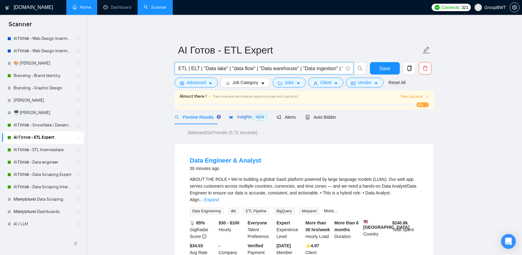
click at [245, 115] on span "Insights NEW" at bounding box center [248, 116] width 38 height 5
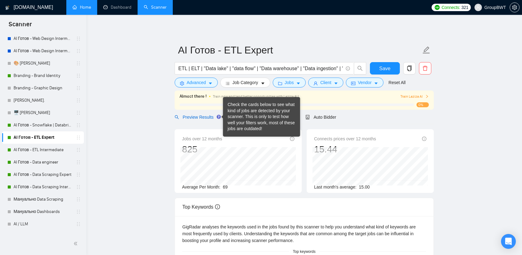
click at [208, 116] on span "Preview Results" at bounding box center [197, 117] width 44 height 5
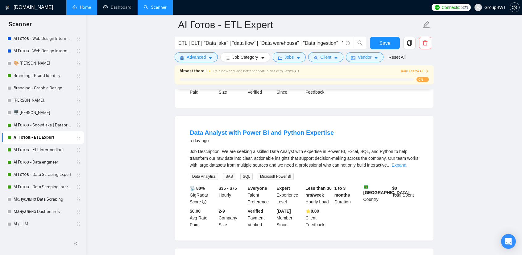
scroll to position [401, 0]
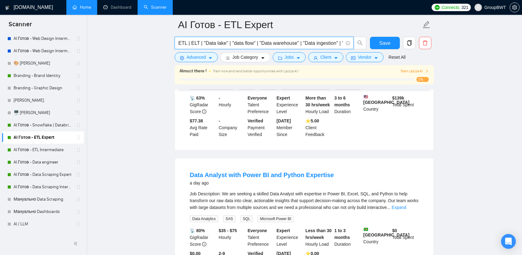
drag, startPoint x: 196, startPoint y: 40, endPoint x: 162, endPoint y: 40, distance: 33.3
drag, startPoint x: 199, startPoint y: 42, endPoint x: 140, endPoint y: 42, distance: 58.9
paste input "(ETL pip* )) | (ELT pip*))"
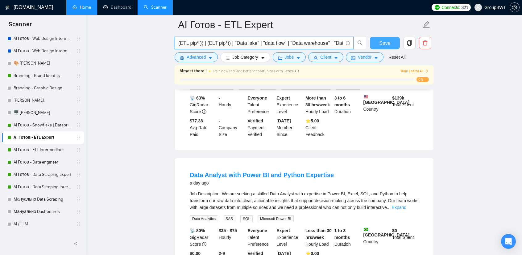
type input "(ETL pip* )) | (ELT pip*)) | "Data lake" | "data flow" | "Data warehouse" | "Da…"
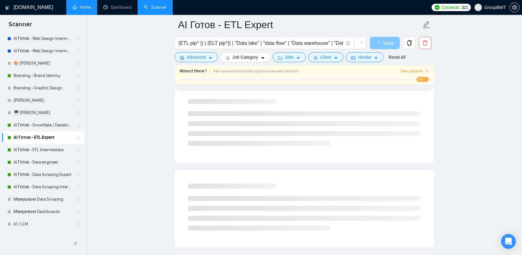
click at [389, 44] on span "Save" at bounding box center [388, 43] width 11 height 8
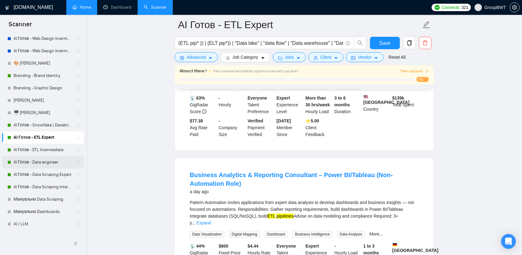
click at [52, 160] on link "AI Готов - Data engineer" at bounding box center [43, 162] width 59 height 12
click at [389, 41] on span "Save" at bounding box center [384, 43] width 11 height 8
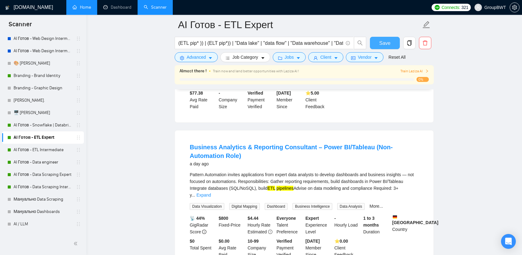
scroll to position [432, 0]
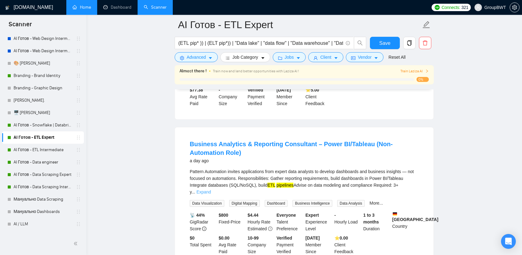
click at [211, 189] on link "Expand" at bounding box center [204, 191] width 15 height 5
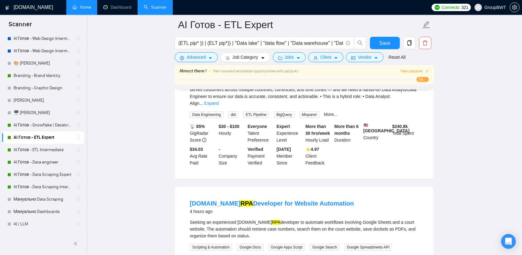
scroll to position [93, 0]
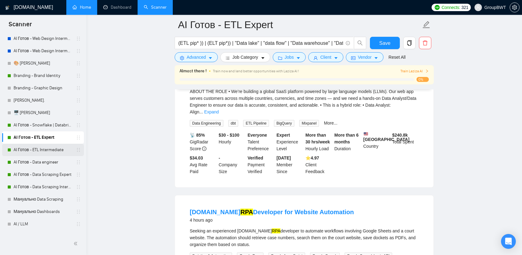
click at [35, 150] on link "AI Готов - ETL Intermediate" at bounding box center [43, 150] width 59 height 12
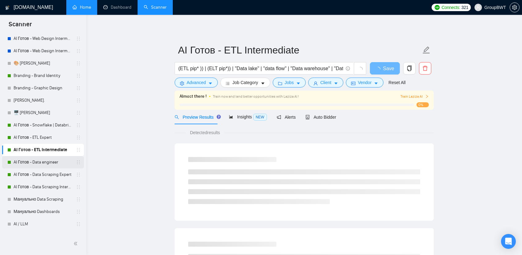
click at [45, 164] on link "AI Готов - Data engineer" at bounding box center [43, 162] width 59 height 12
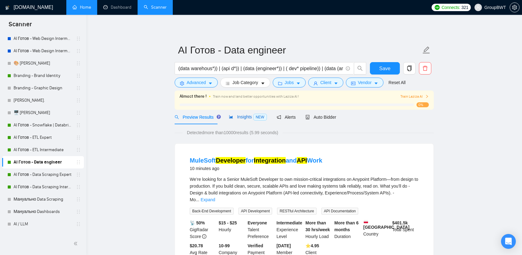
click at [239, 115] on span "Insights NEW" at bounding box center [248, 116] width 38 height 5
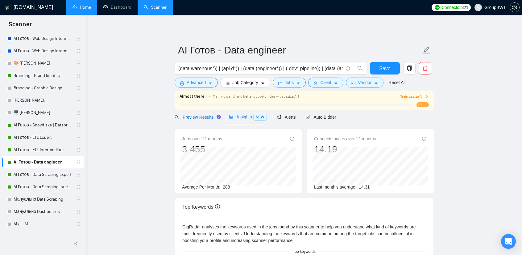
click at [198, 118] on span "Preview Results" at bounding box center [197, 117] width 44 height 5
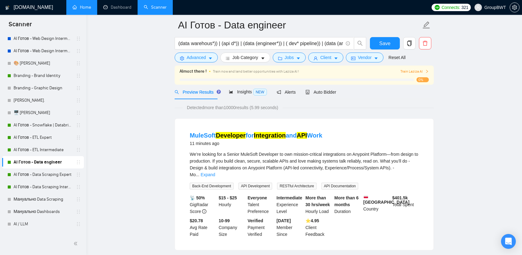
scroll to position [31, 0]
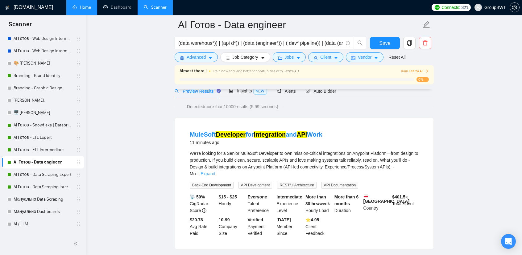
click at [215, 171] on link "Expand" at bounding box center [208, 173] width 15 height 5
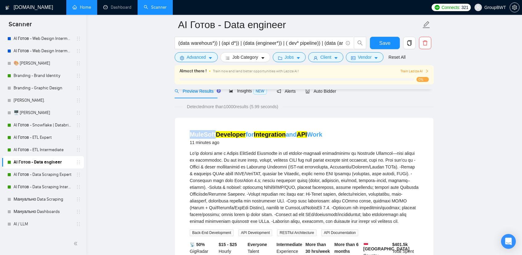
drag, startPoint x: 183, startPoint y: 130, endPoint x: 215, endPoint y: 132, distance: 31.9
click at [215, 132] on li "MuleSoft Developer for Integration and API Work 11 minutes ago Back-End Develop…" at bounding box center [304, 207] width 244 height 164
copy link "MuleSoft"
click at [203, 55] on span "Advanced" at bounding box center [196, 57] width 19 height 7
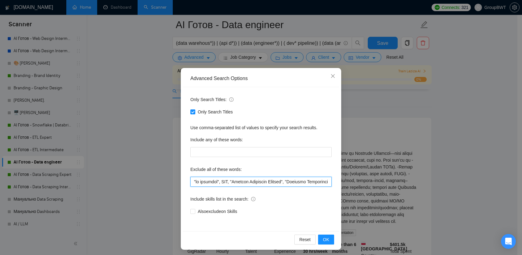
click at [235, 181] on input "text" at bounding box center [260, 182] width 141 height 10
paste input ""AI Agent", "Marketing Data Analyst", "Marketing Data Analyst", "Notion Special…"
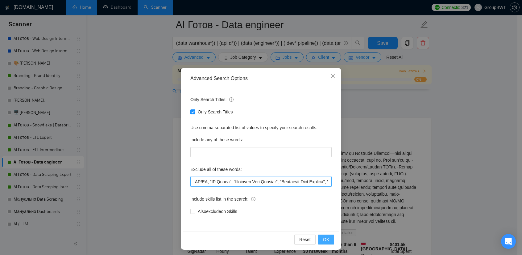
type input ""no agencies", SDR, "Digital Marketing Manager", "Creative Strategist", "Lead G…"
click at [327, 239] on button "OK" at bounding box center [326, 239] width 16 height 10
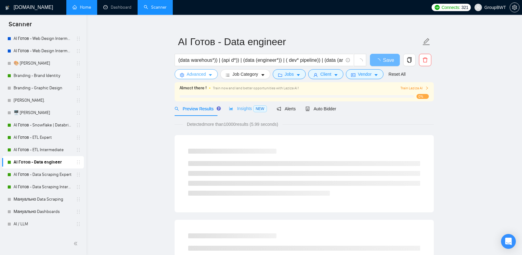
scroll to position [0, 0]
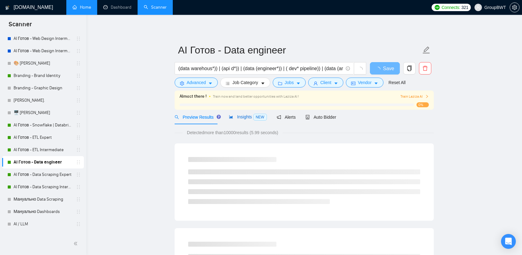
click at [249, 118] on span "Insights NEW" at bounding box center [248, 116] width 38 height 5
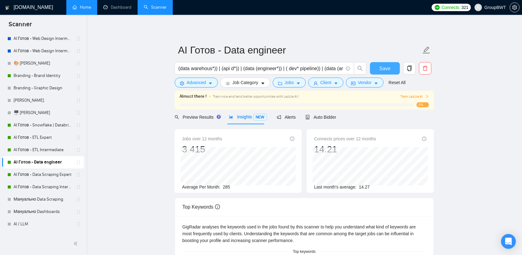
click at [384, 67] on span "Save" at bounding box center [384, 69] width 11 height 8
click at [36, 200] on link "Мануально Data Scraping" at bounding box center [43, 199] width 59 height 12
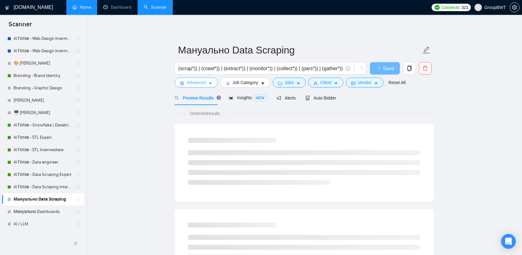
click at [209, 83] on icon "caret-down" at bounding box center [210, 84] width 3 height 2
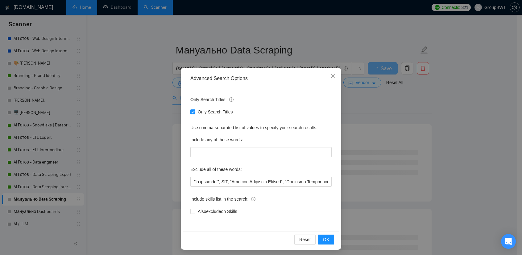
click at [191, 112] on input "Only Search Titles" at bounding box center [192, 111] width 4 height 4
checkbox input "false"
click at [323, 237] on span "OK" at bounding box center [326, 239] width 6 height 7
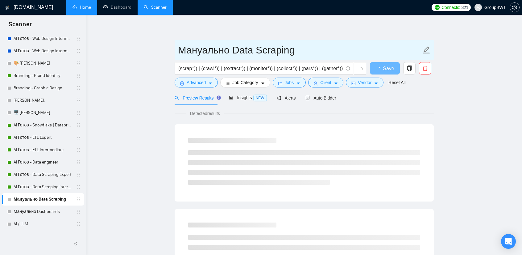
click at [228, 48] on input "Мануально Data Scraping" at bounding box center [299, 49] width 243 height 15
drag, startPoint x: 231, startPoint y: 48, endPoint x: 167, endPoint y: 51, distance: 63.9
click at [227, 47] on input "Мануально Data Scraping" at bounding box center [299, 49] width 243 height 15
click at [230, 50] on input "Мануально Data Scraping" at bounding box center [299, 49] width 243 height 15
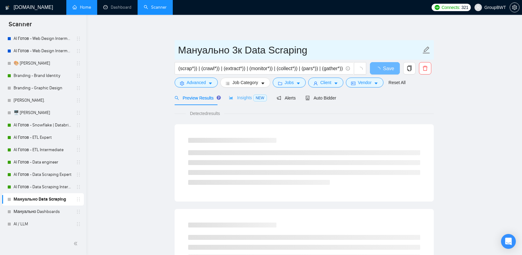
type input "Мануально 3к Data Scraping"
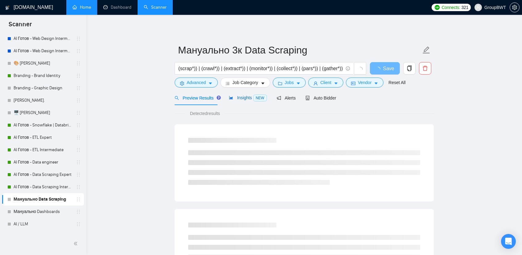
click at [246, 98] on span "Insights NEW" at bounding box center [248, 97] width 38 height 5
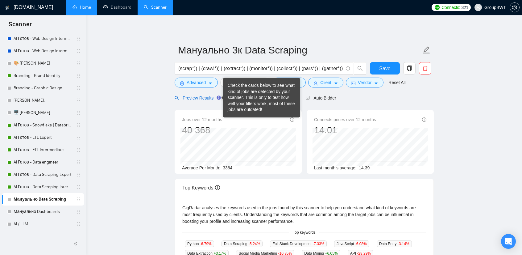
click at [202, 95] on span "Preview Results" at bounding box center [197, 97] width 44 height 5
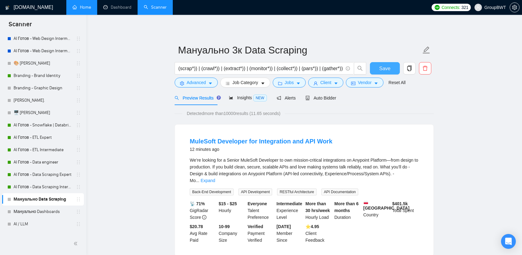
click at [384, 65] on span "Save" at bounding box center [384, 69] width 11 height 8
